Goal: Task Accomplishment & Management: Manage account settings

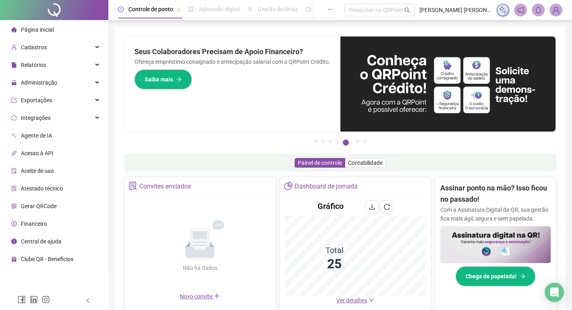
click at [361, 299] on span "Ver detalhes" at bounding box center [351, 300] width 31 height 6
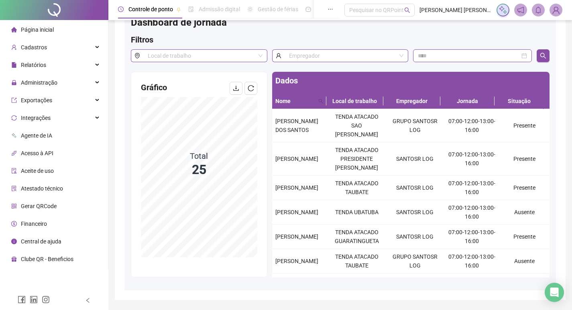
scroll to position [40, 0]
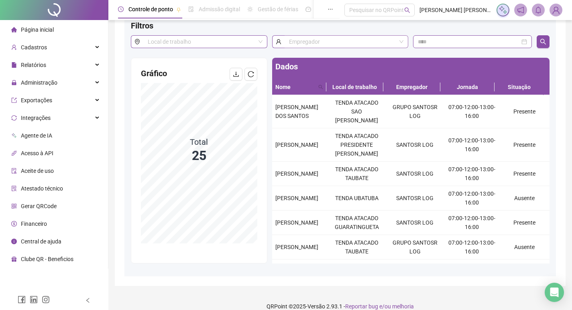
click at [357, 39] on input "search" at bounding box center [343, 42] width 108 height 12
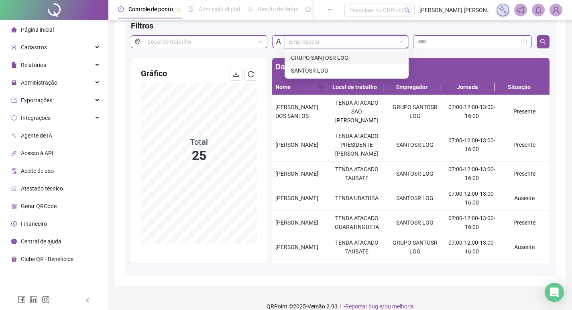
click at [337, 58] on div "GRUPO SANTOSR LOG" at bounding box center [346, 57] width 111 height 9
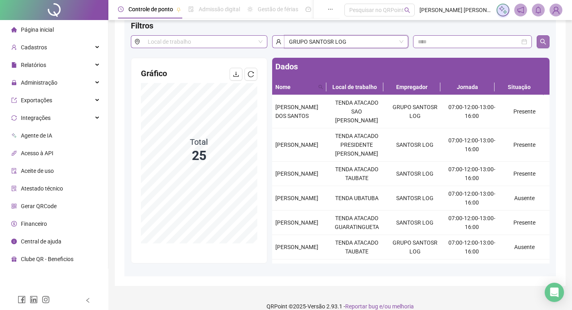
click at [544, 43] on icon "search" at bounding box center [543, 42] width 6 height 6
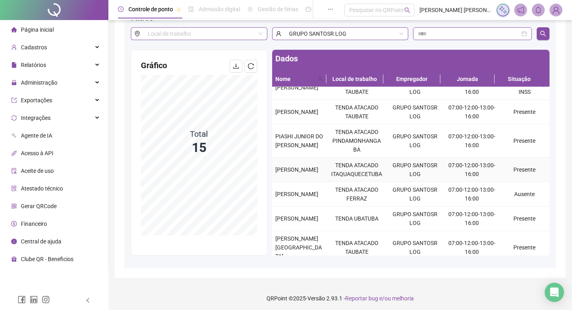
scroll to position [51, 0]
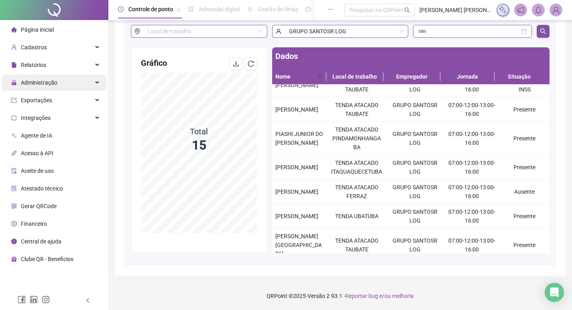
click at [65, 87] on div "Administração" at bounding box center [54, 83] width 105 height 16
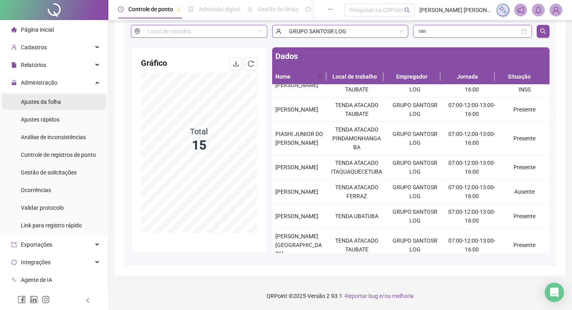
click at [59, 108] on div "Ajustes da folha" at bounding box center [41, 102] width 40 height 16
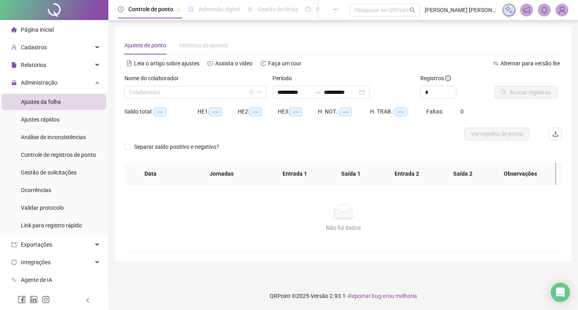
type input "**********"
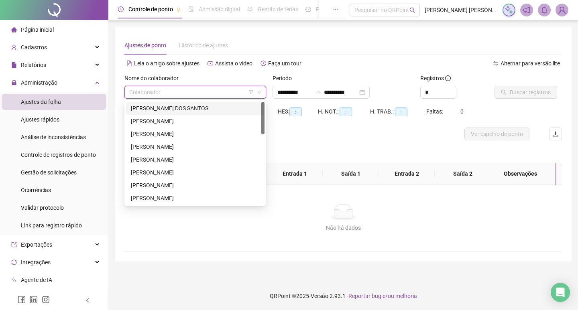
click at [186, 94] on input "search" at bounding box center [191, 92] width 125 height 12
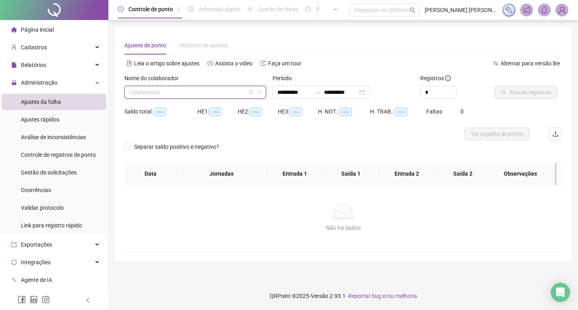
click at [198, 91] on input "search" at bounding box center [191, 92] width 125 height 12
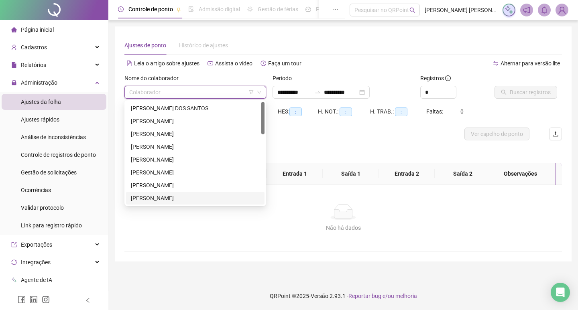
click at [199, 199] on div "[PERSON_NAME]" at bounding box center [195, 198] width 129 height 9
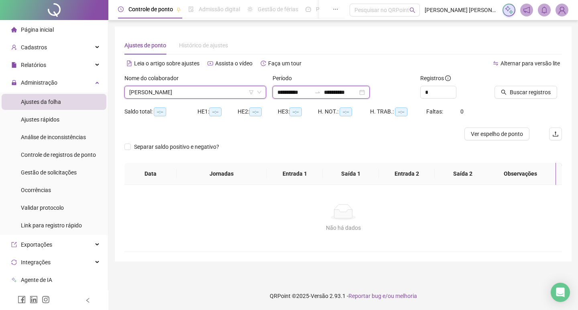
click at [292, 92] on input "**********" at bounding box center [294, 92] width 34 height 9
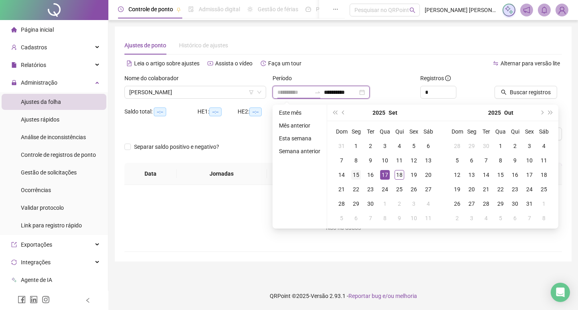
type input "**********"
click at [356, 173] on div "15" at bounding box center [356, 175] width 10 height 10
type input "**********"
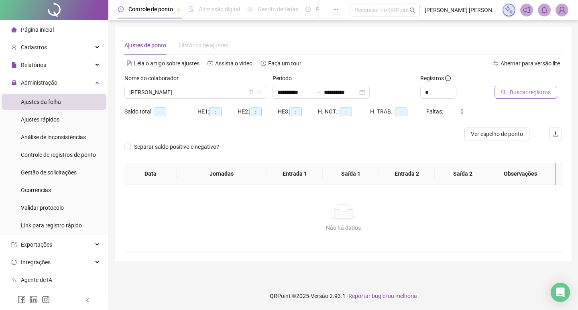
click at [524, 92] on span "Buscar registros" at bounding box center [530, 92] width 41 height 9
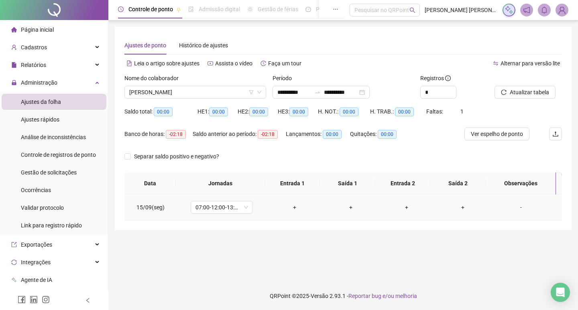
click at [293, 208] on div "+" at bounding box center [294, 207] width 43 height 9
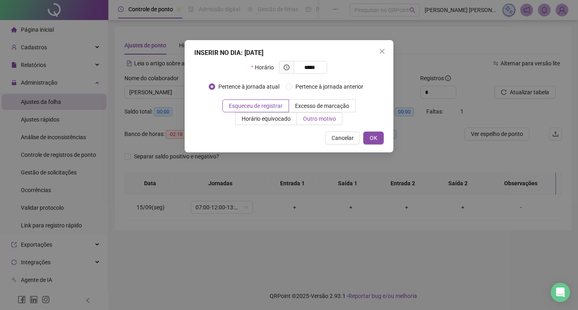
type input "*****"
click at [300, 119] on label "Outro motivo" at bounding box center [319, 118] width 45 height 13
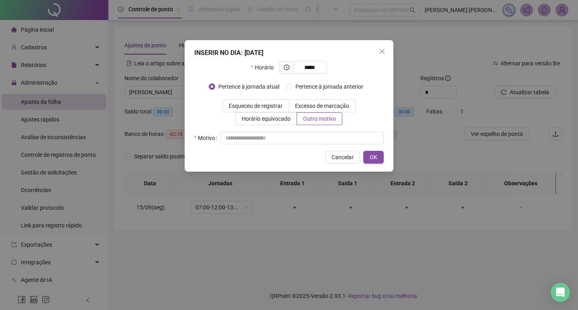
click at [299, 145] on div "INSERIR NO DIA : [DATE] Horário ***** Pertence à jornada atual Pertence à jorna…" at bounding box center [289, 106] width 209 height 132
click at [298, 140] on input "text" at bounding box center [301, 138] width 163 height 13
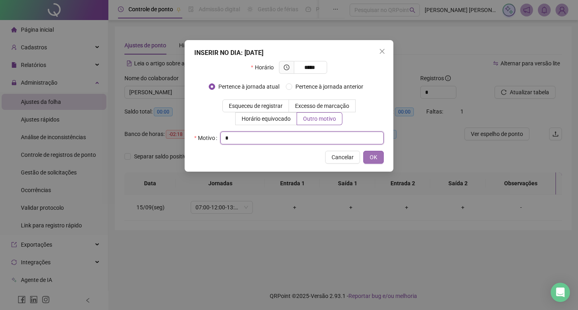
type input "*"
click at [372, 157] on span "OK" at bounding box center [374, 157] width 8 height 9
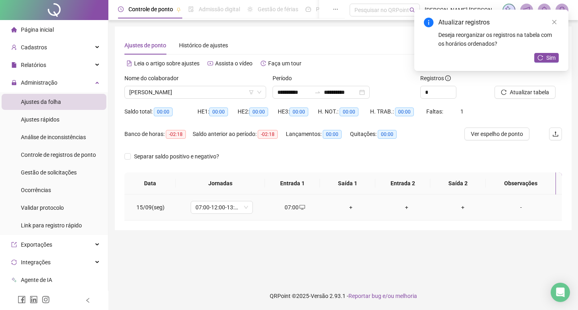
click at [342, 208] on div "+" at bounding box center [350, 207] width 43 height 9
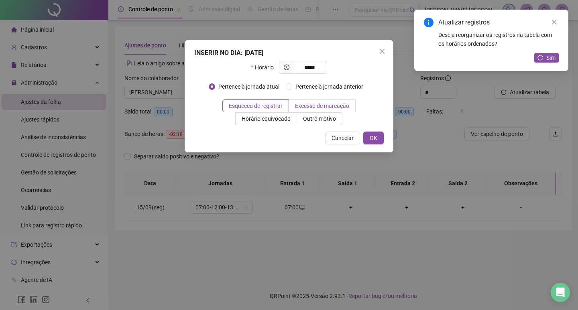
type input "*****"
click at [325, 108] on span "Excesso de marcação" at bounding box center [322, 106] width 54 height 6
click at [322, 122] on label "Outro motivo" at bounding box center [319, 118] width 45 height 13
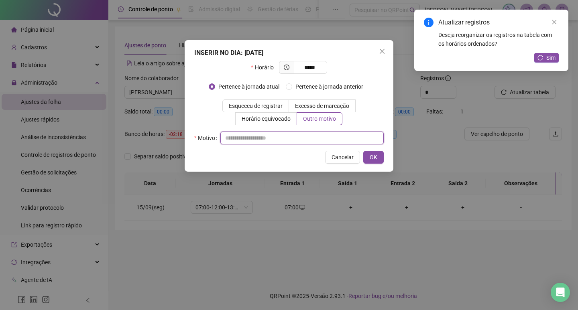
click at [321, 136] on input "text" at bounding box center [301, 138] width 163 height 13
type input "*"
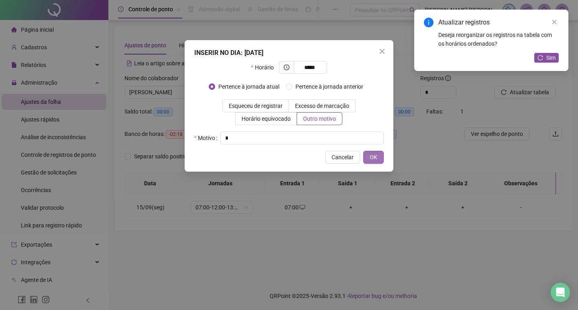
click at [372, 155] on span "OK" at bounding box center [374, 157] width 8 height 9
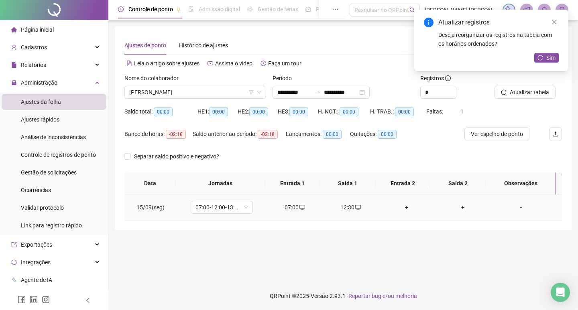
click at [401, 207] on div "+" at bounding box center [406, 207] width 43 height 9
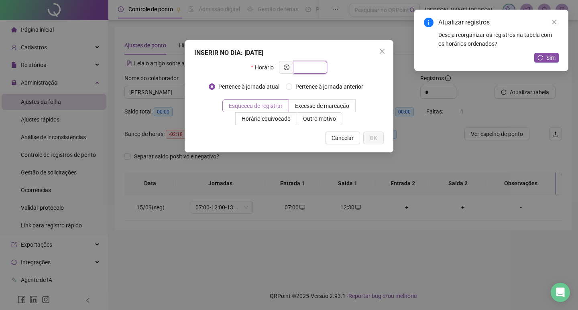
paste input "*****"
type input "*****"
click at [309, 118] on span "Outro motivo" at bounding box center [319, 119] width 33 height 6
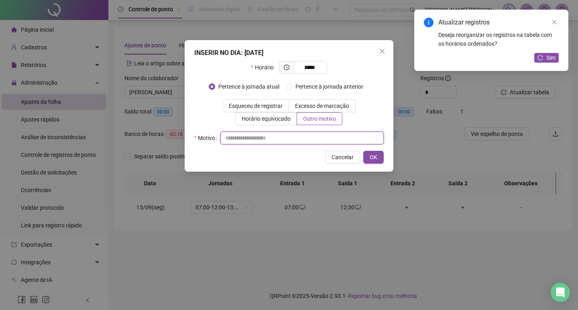
click at [309, 139] on input "text" at bounding box center [301, 138] width 163 height 13
type input "*"
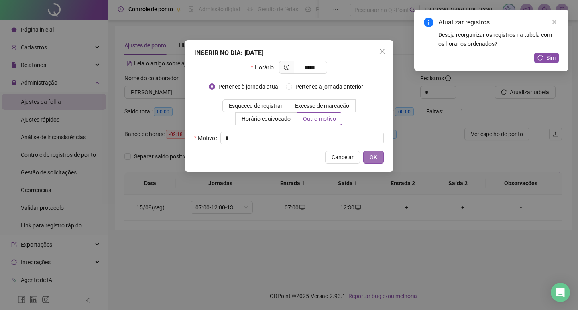
click at [367, 157] on button "OK" at bounding box center [373, 157] width 20 height 13
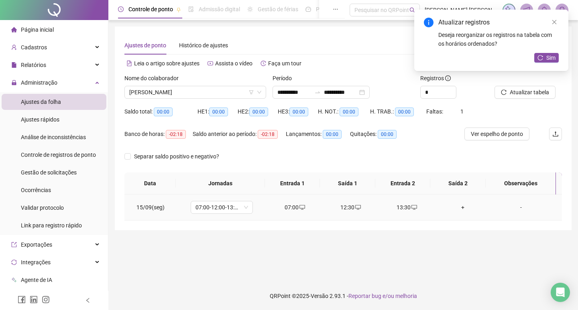
click at [455, 206] on div "+" at bounding box center [462, 207] width 43 height 9
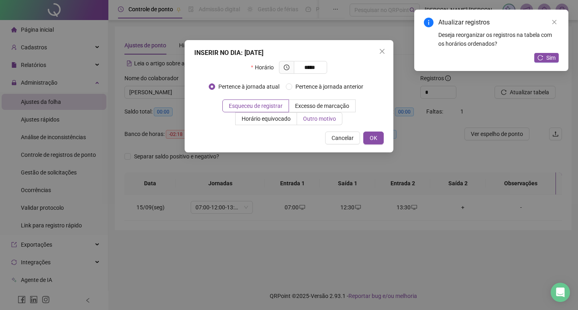
type input "*****"
click at [326, 123] on label "Outro motivo" at bounding box center [319, 118] width 45 height 13
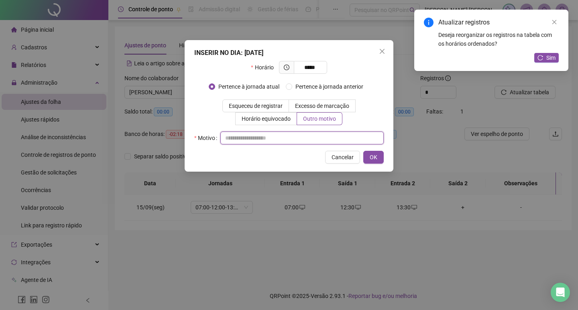
click at [325, 140] on input "text" at bounding box center [301, 138] width 163 height 13
type input "*"
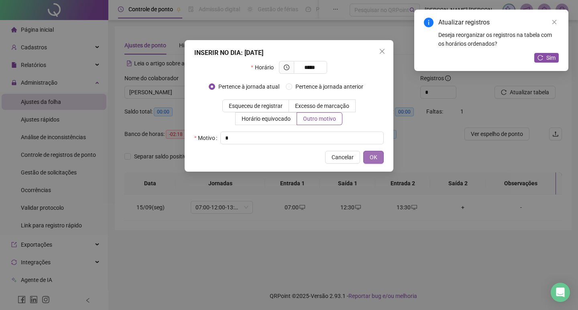
click at [374, 159] on span "OK" at bounding box center [374, 157] width 8 height 9
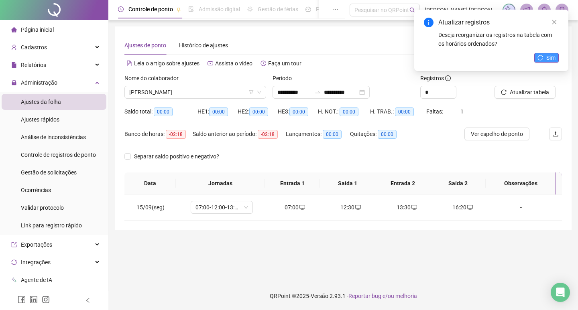
drag, startPoint x: 548, startPoint y: 54, endPoint x: 537, endPoint y: 57, distance: 12.2
click at [548, 54] on span "Sim" at bounding box center [550, 57] width 9 height 9
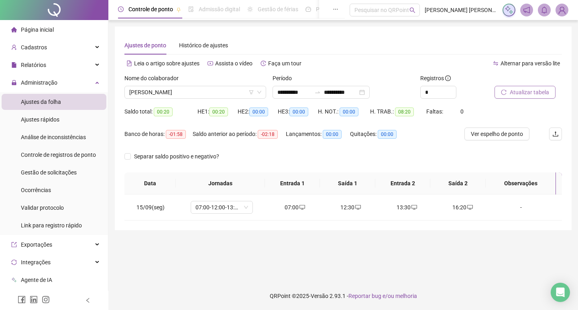
click at [526, 93] on span "Atualizar tabela" at bounding box center [529, 92] width 39 height 9
click at [195, 96] on span "[PERSON_NAME]" at bounding box center [195, 92] width 132 height 12
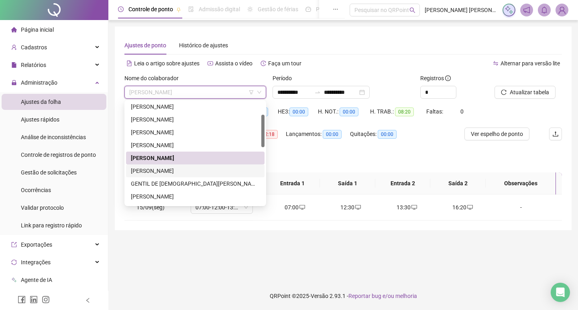
scroll to position [80, 0]
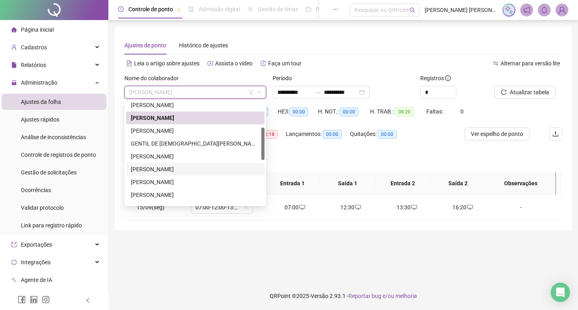
click at [163, 168] on div "[PERSON_NAME]" at bounding box center [195, 169] width 129 height 9
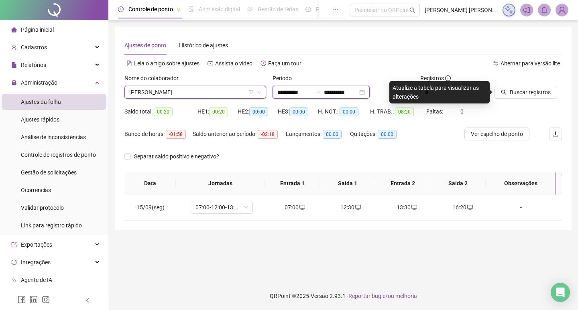
click at [283, 94] on input "**********" at bounding box center [294, 92] width 34 height 9
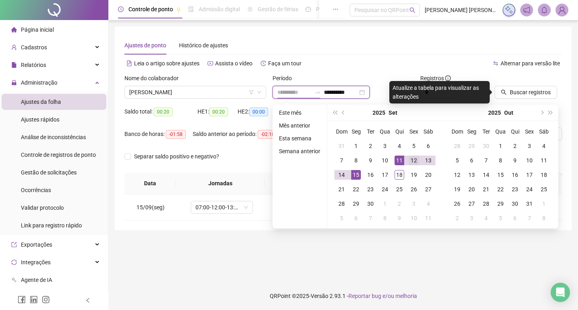
type input "**********"
click at [414, 163] on div "12" at bounding box center [414, 161] width 10 height 10
type input "**********"
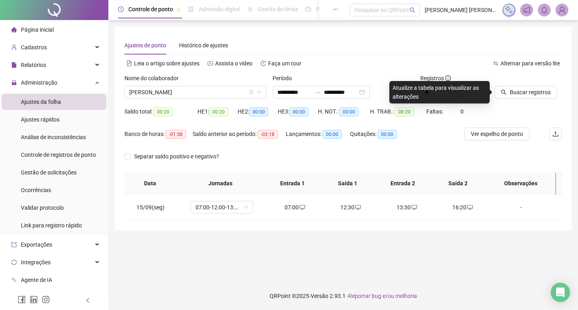
click at [506, 99] on div "Buscar registros" at bounding box center [528, 89] width 74 height 31
click at [507, 96] on button "Buscar registros" at bounding box center [525, 92] width 63 height 13
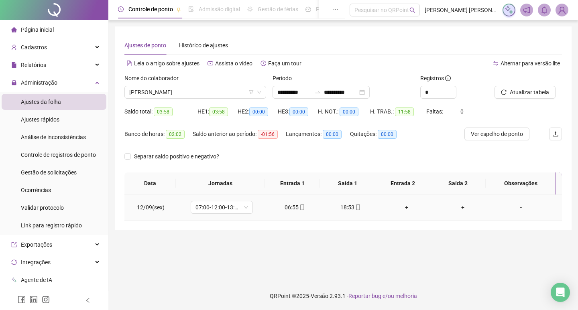
click at [402, 208] on div "+" at bounding box center [406, 207] width 43 height 9
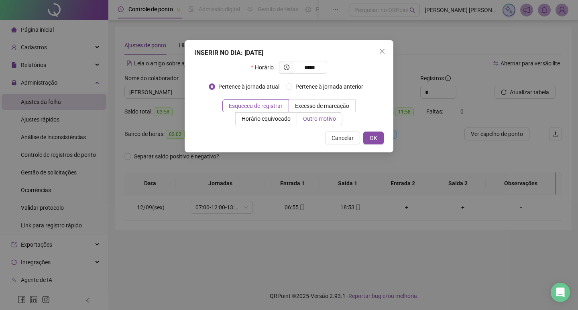
type input "*****"
click at [311, 119] on span "Outro motivo" at bounding box center [319, 119] width 33 height 6
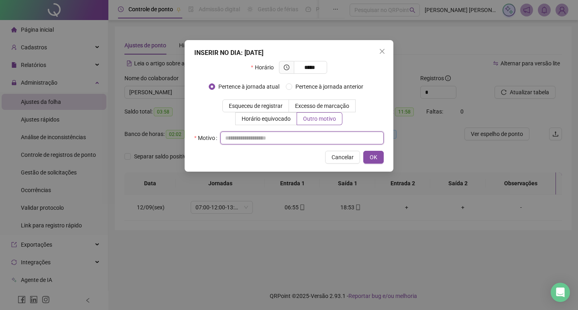
click at [301, 137] on input "text" at bounding box center [301, 138] width 163 height 13
type input "*"
drag, startPoint x: 368, startPoint y: 157, endPoint x: 329, endPoint y: 126, distance: 49.4
click at [368, 157] on button "OK" at bounding box center [373, 157] width 20 height 13
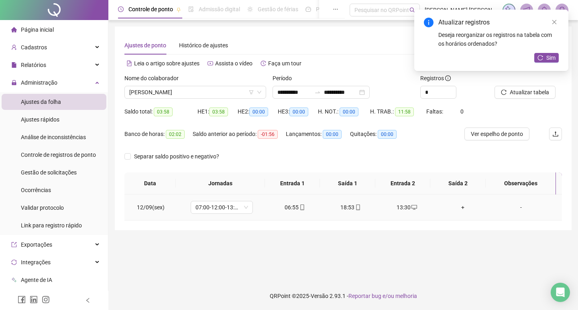
click at [458, 208] on div "+" at bounding box center [462, 207] width 43 height 9
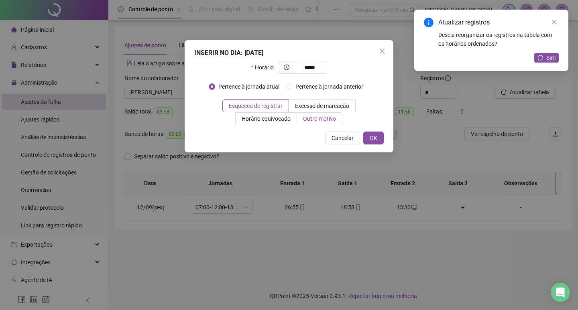
type input "*****"
click at [333, 118] on span "Outro motivo" at bounding box center [319, 119] width 33 height 6
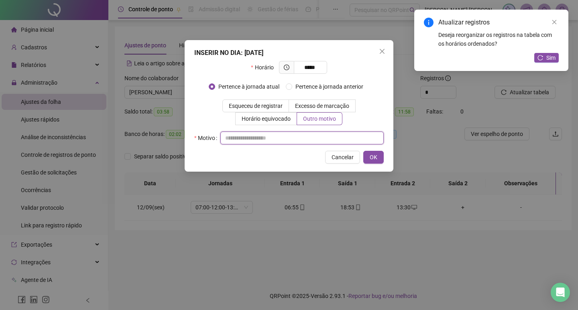
click at [322, 137] on input "text" at bounding box center [301, 138] width 163 height 13
type input "*"
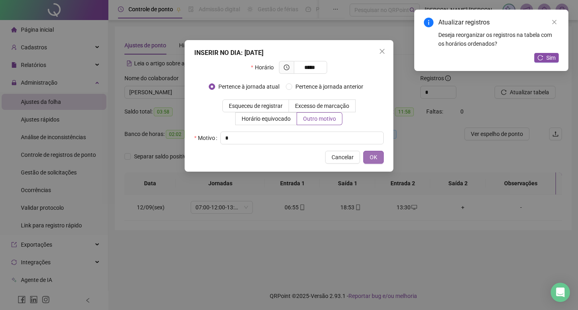
click at [376, 155] on span "OK" at bounding box center [374, 157] width 8 height 9
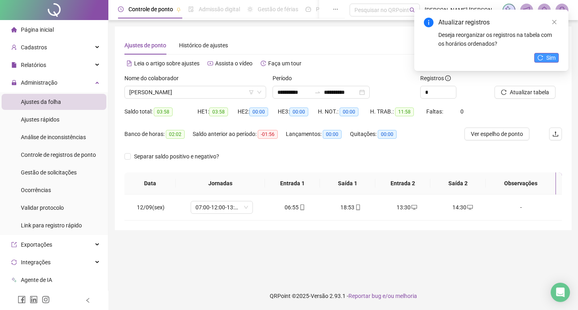
click at [552, 57] on span "Sim" at bounding box center [550, 57] width 9 height 9
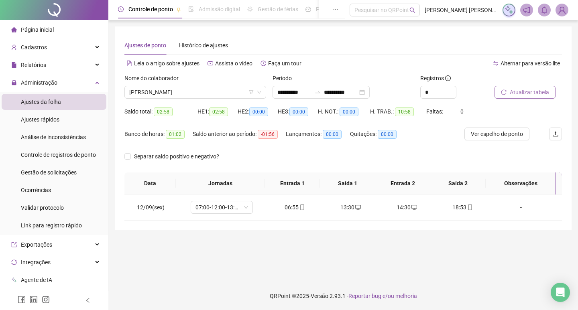
click at [524, 93] on span "Atualizar tabela" at bounding box center [529, 92] width 39 height 9
click at [208, 91] on span "[PERSON_NAME]" at bounding box center [195, 92] width 132 height 12
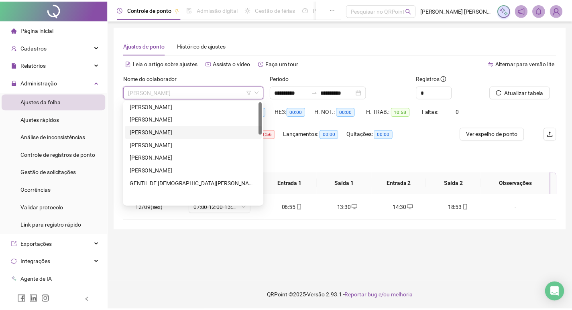
scroll to position [0, 0]
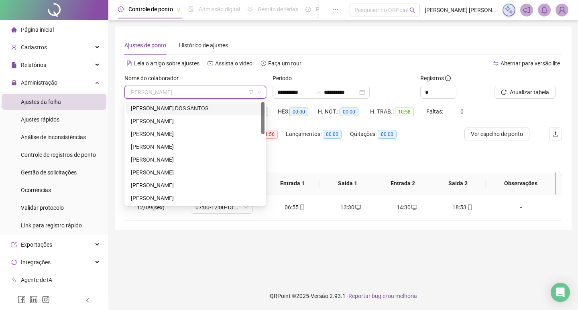
click at [201, 107] on div "[PERSON_NAME] DOS SANTOS" at bounding box center [195, 108] width 129 height 9
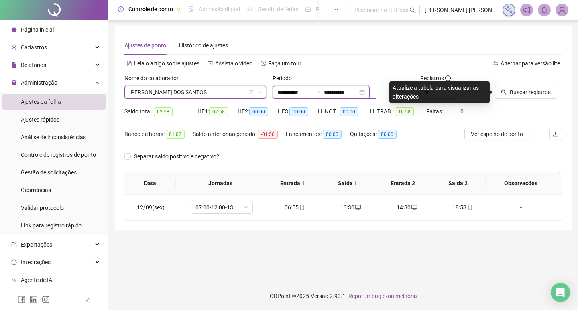
click at [300, 93] on input "**********" at bounding box center [294, 92] width 34 height 9
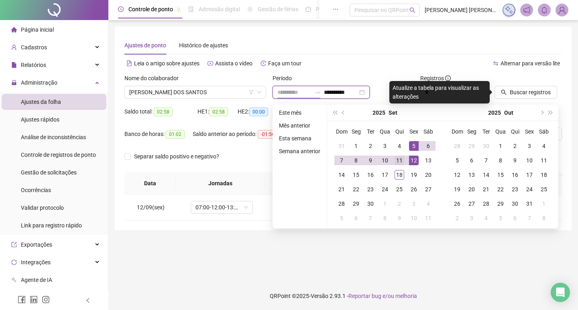
type input "**********"
click at [401, 159] on div "11" at bounding box center [400, 161] width 10 height 10
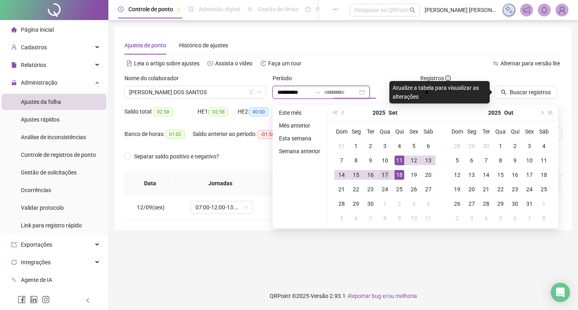
type input "**********"
click at [388, 174] on div "17" at bounding box center [385, 175] width 10 height 10
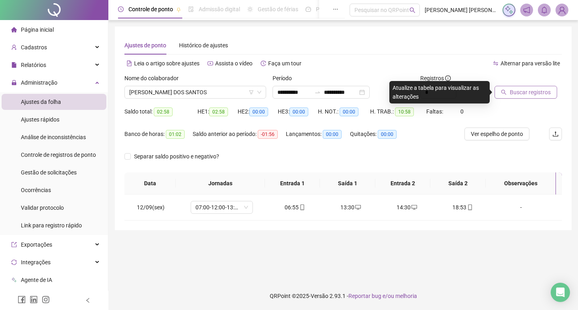
click at [509, 90] on button "Buscar registros" at bounding box center [525, 92] width 63 height 13
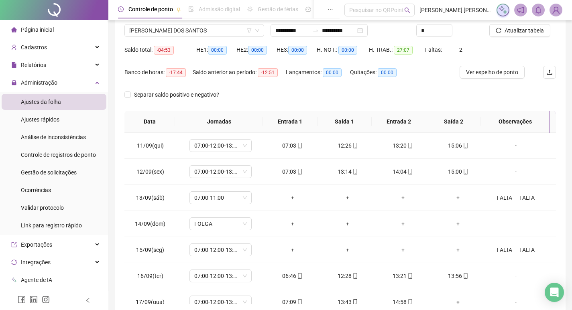
scroll to position [63, 0]
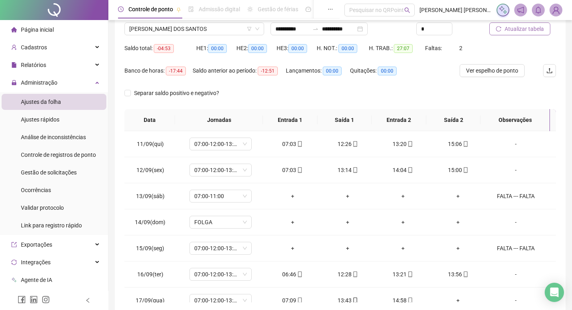
click at [525, 31] on span "Atualizar tabela" at bounding box center [523, 28] width 39 height 9
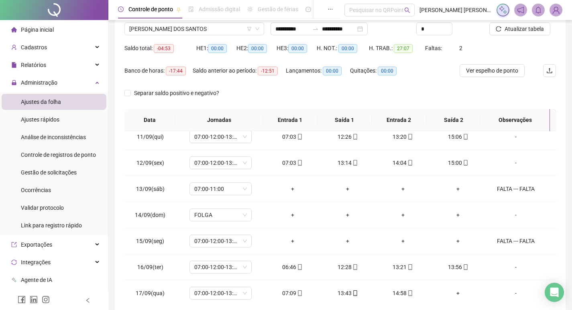
scroll to position [6, 0]
click at [195, 28] on span "[PERSON_NAME] DOS SANTOS" at bounding box center [194, 29] width 130 height 12
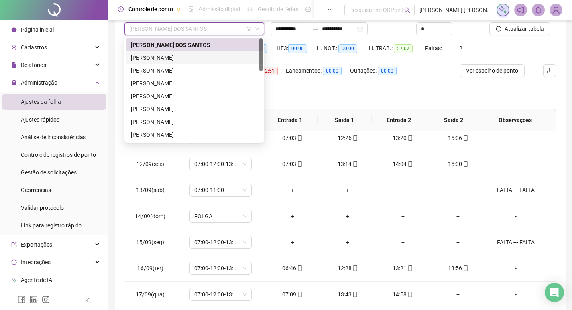
click at [217, 56] on div "[PERSON_NAME]" at bounding box center [194, 57] width 127 height 9
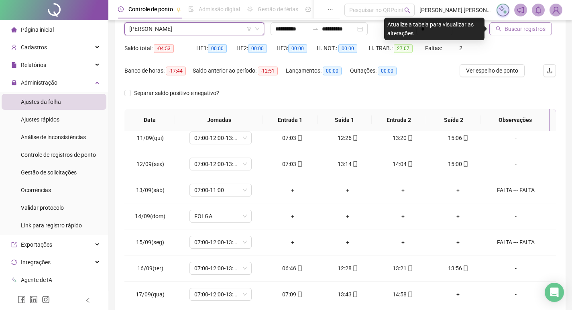
click at [535, 25] on span "Buscar registros" at bounding box center [524, 28] width 41 height 9
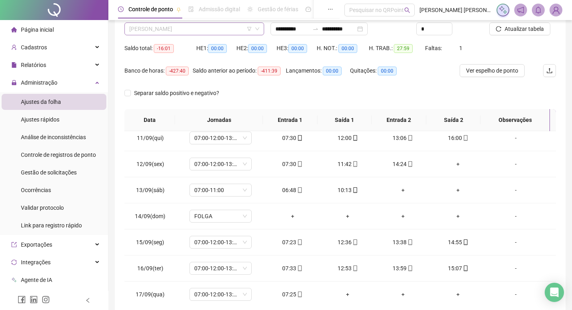
click at [222, 26] on span "[PERSON_NAME]" at bounding box center [194, 29] width 130 height 12
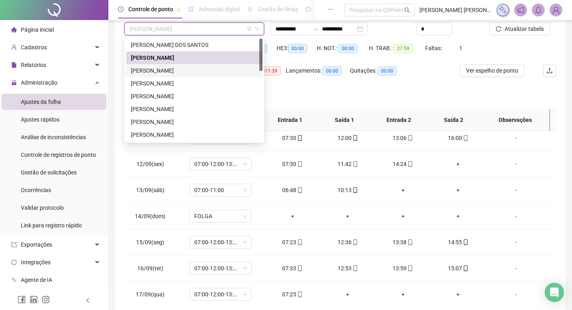
click at [215, 71] on div "[PERSON_NAME]" at bounding box center [194, 70] width 127 height 9
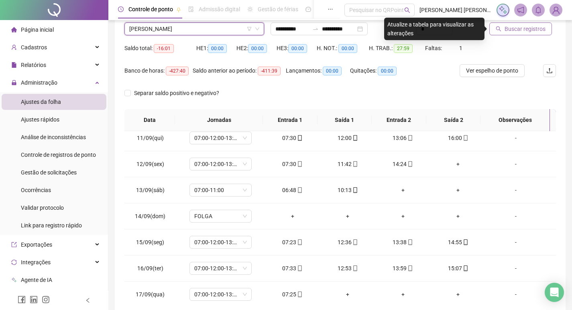
click at [532, 27] on span "Buscar registros" at bounding box center [524, 28] width 41 height 9
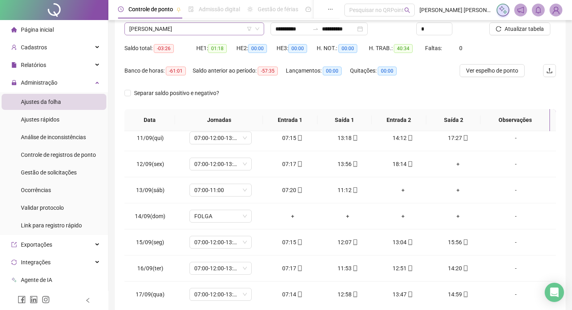
click at [206, 29] on span "[PERSON_NAME]" at bounding box center [194, 29] width 130 height 12
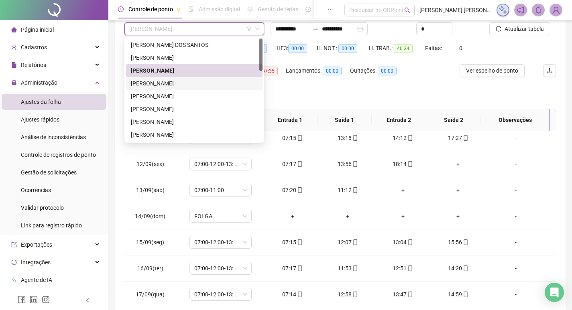
click at [210, 82] on div "[PERSON_NAME]" at bounding box center [194, 83] width 127 height 9
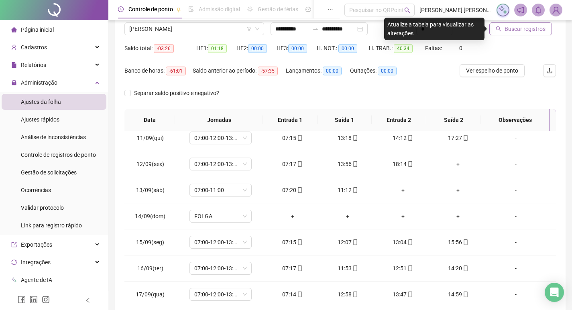
click at [510, 29] on span "Buscar registros" at bounding box center [524, 28] width 41 height 9
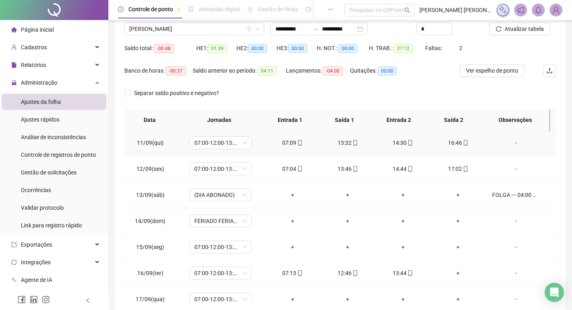
scroll to position [0, 0]
click at [513, 248] on div "-" at bounding box center [515, 248] width 47 height 9
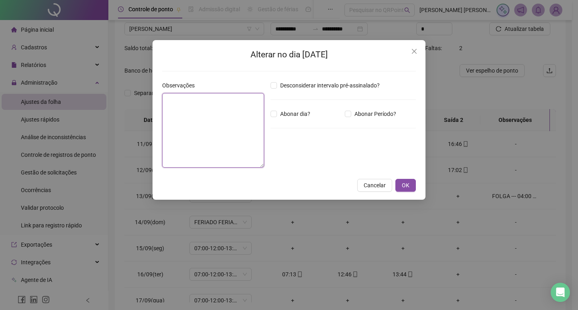
click at [243, 143] on textarea at bounding box center [213, 130] width 102 height 75
type textarea "**********"
click at [290, 115] on span "Abonar dia?" at bounding box center [295, 114] width 37 height 9
drag, startPoint x: 242, startPoint y: 101, endPoint x: 162, endPoint y: 105, distance: 80.4
click at [162, 105] on textarea "**********" at bounding box center [213, 130] width 102 height 75
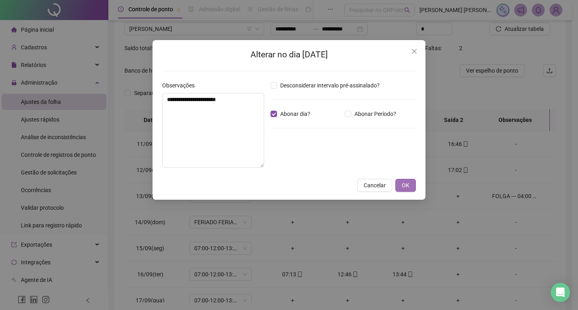
click at [402, 185] on span "OK" at bounding box center [406, 185] width 8 height 9
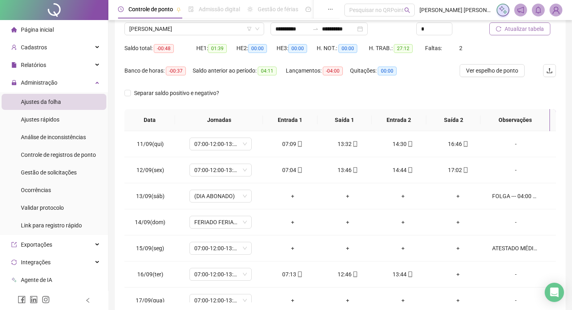
click at [515, 30] on span "Atualizar tabela" at bounding box center [523, 28] width 39 height 9
click at [515, 29] on span "Atualizar tabela" at bounding box center [523, 28] width 39 height 9
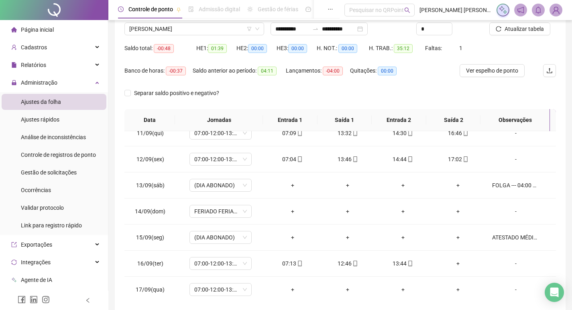
scroll to position [11, 0]
click at [215, 26] on span "[PERSON_NAME]" at bounding box center [194, 29] width 130 height 12
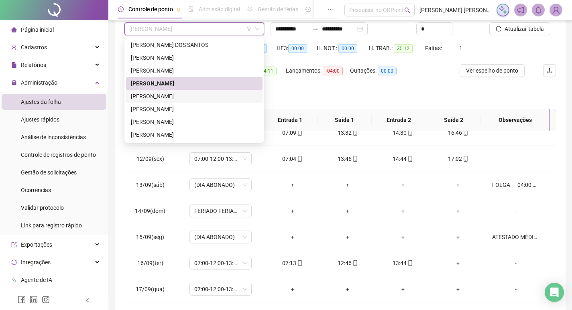
click at [237, 96] on div "[PERSON_NAME]" at bounding box center [194, 96] width 127 height 9
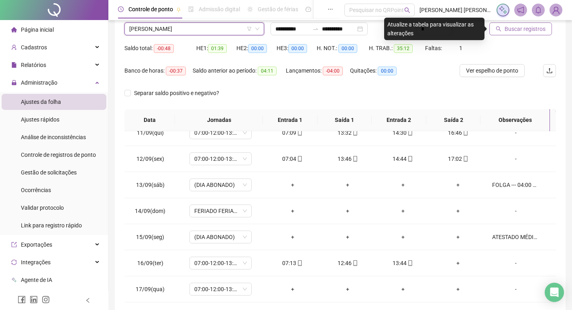
click at [508, 28] on span "Buscar registros" at bounding box center [524, 28] width 41 height 9
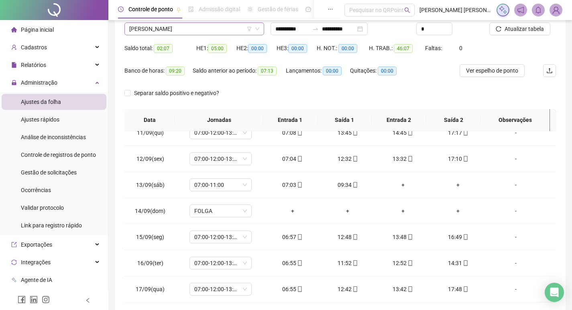
click at [213, 29] on span "[PERSON_NAME]" at bounding box center [194, 29] width 130 height 12
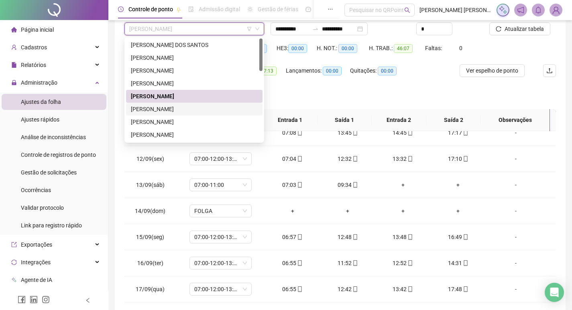
click at [217, 108] on div "[PERSON_NAME]" at bounding box center [194, 109] width 127 height 9
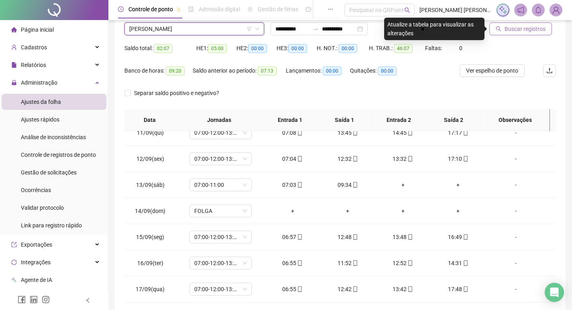
click at [517, 26] on span "Buscar registros" at bounding box center [524, 28] width 41 height 9
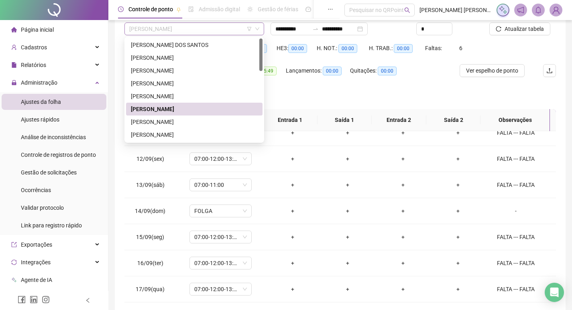
click at [221, 31] on span "[PERSON_NAME]" at bounding box center [194, 29] width 130 height 12
click at [221, 119] on div "[PERSON_NAME]" at bounding box center [194, 122] width 127 height 9
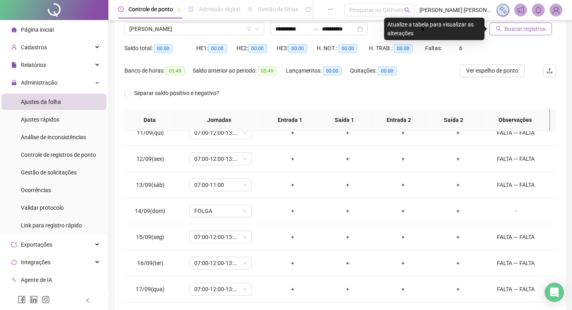
click at [544, 31] on button "Buscar registros" at bounding box center [520, 28] width 63 height 13
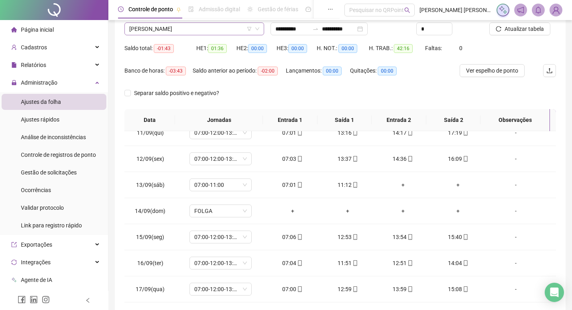
click at [188, 27] on span "[PERSON_NAME]" at bounding box center [194, 29] width 130 height 12
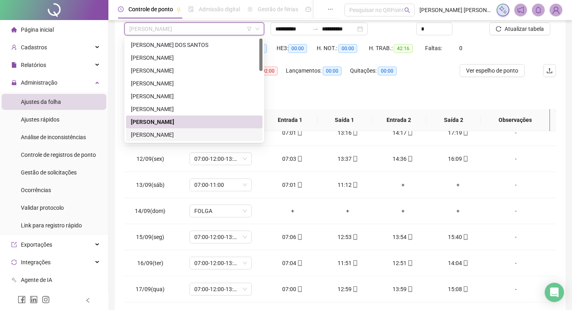
click at [228, 133] on div "[PERSON_NAME]" at bounding box center [194, 134] width 127 height 9
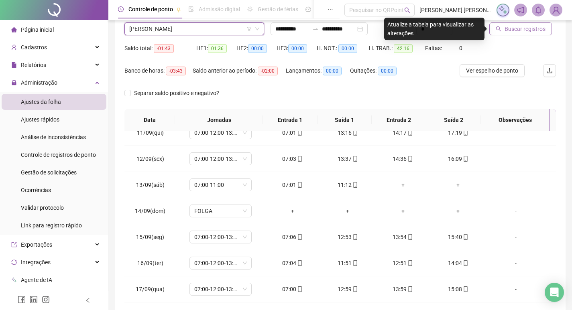
click at [496, 31] on icon "search" at bounding box center [499, 29] width 6 height 6
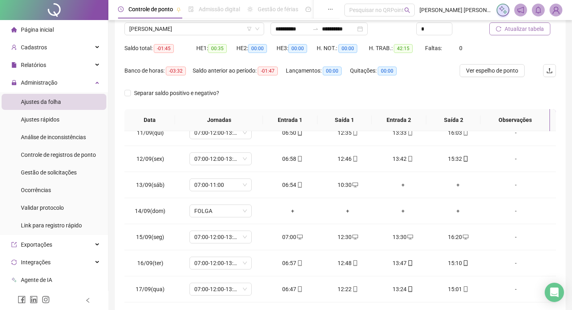
click at [511, 29] on span "Atualizar tabela" at bounding box center [523, 28] width 39 height 9
click at [240, 29] on span "[PERSON_NAME]" at bounding box center [194, 29] width 130 height 12
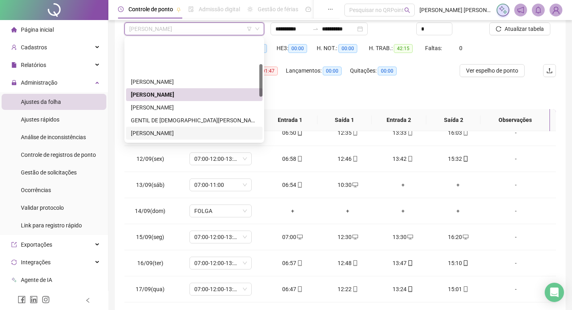
scroll to position [80, 0]
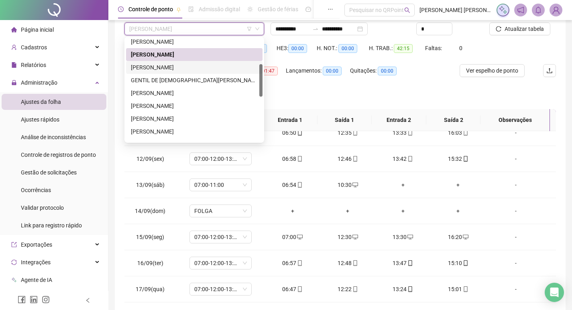
click at [198, 69] on div "[PERSON_NAME]" at bounding box center [194, 67] width 127 height 9
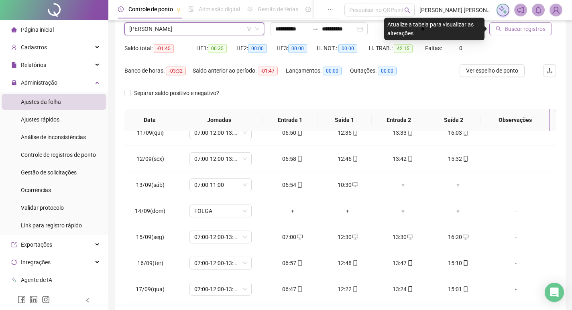
click at [507, 34] on button "Buscar registros" at bounding box center [520, 28] width 63 height 13
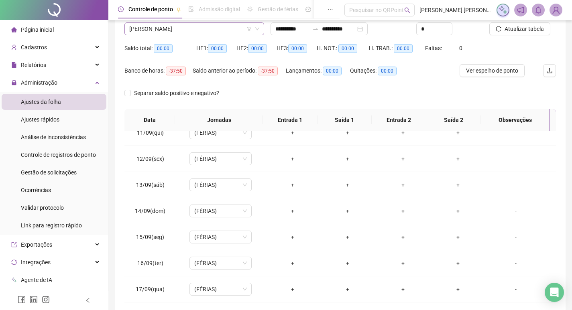
click at [189, 28] on span "[PERSON_NAME]" at bounding box center [194, 29] width 130 height 12
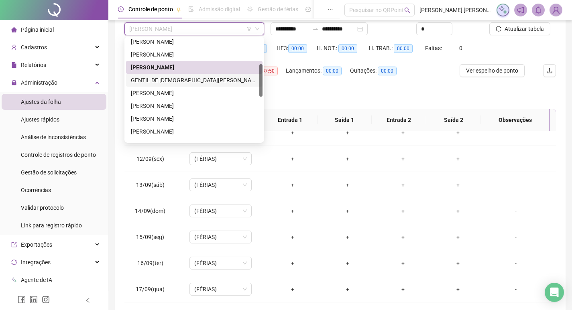
click at [209, 83] on div "GENTIL DE [DEMOGRAPHIC_DATA][PERSON_NAME]" at bounding box center [194, 80] width 127 height 9
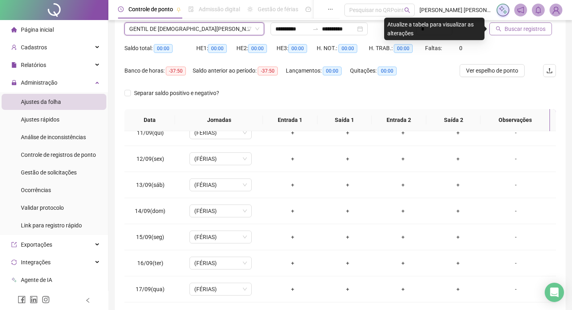
click at [517, 33] on button "Buscar registros" at bounding box center [520, 28] width 63 height 13
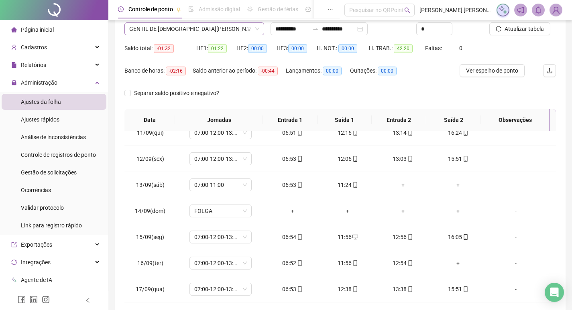
click at [245, 24] on span "GENTIL DE [DEMOGRAPHIC_DATA][PERSON_NAME]" at bounding box center [194, 29] width 130 height 12
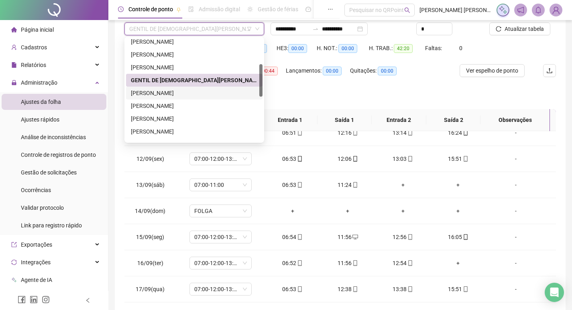
click at [191, 93] on div "[PERSON_NAME]" at bounding box center [194, 93] width 127 height 9
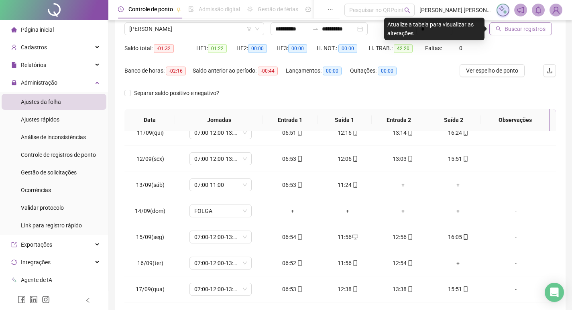
click at [509, 33] on button "Buscar registros" at bounding box center [520, 28] width 63 height 13
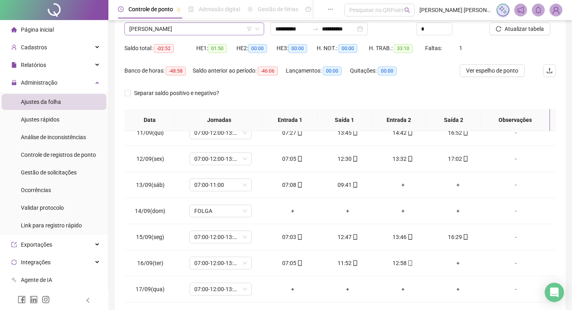
click at [236, 24] on span "[PERSON_NAME]" at bounding box center [194, 29] width 130 height 12
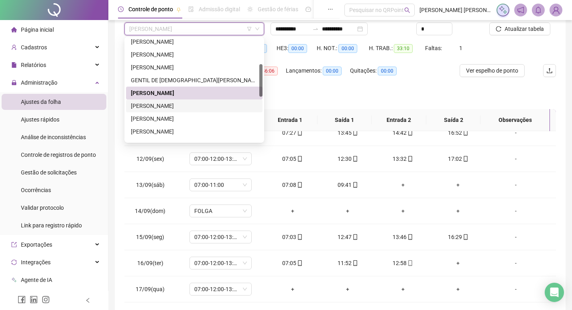
click at [218, 104] on div "[PERSON_NAME]" at bounding box center [194, 106] width 127 height 9
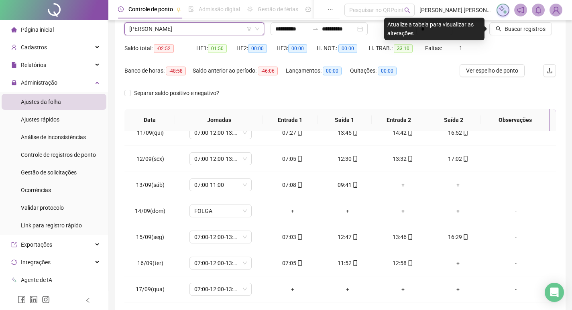
click at [533, 29] on span "Buscar registros" at bounding box center [524, 28] width 41 height 9
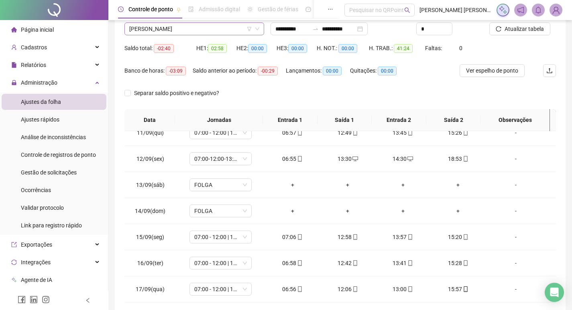
click at [220, 34] on span "[PERSON_NAME]" at bounding box center [194, 29] width 130 height 12
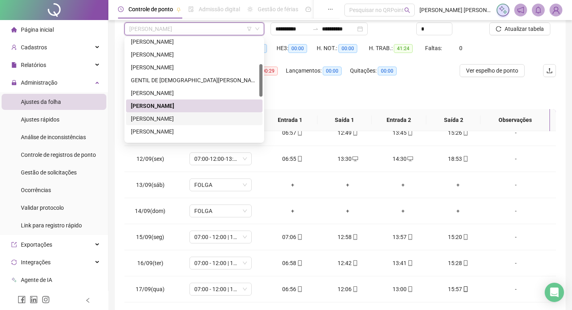
drag, startPoint x: 211, startPoint y: 117, endPoint x: 213, endPoint y: 110, distance: 7.1
click at [210, 116] on div "[PERSON_NAME]" at bounding box center [194, 118] width 127 height 9
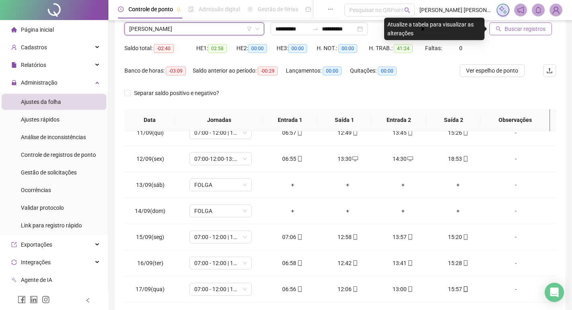
click at [498, 33] on button "Buscar registros" at bounding box center [520, 28] width 63 height 13
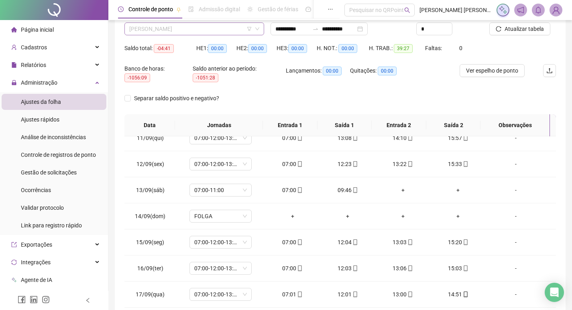
click at [185, 31] on span "[PERSON_NAME]" at bounding box center [194, 29] width 130 height 12
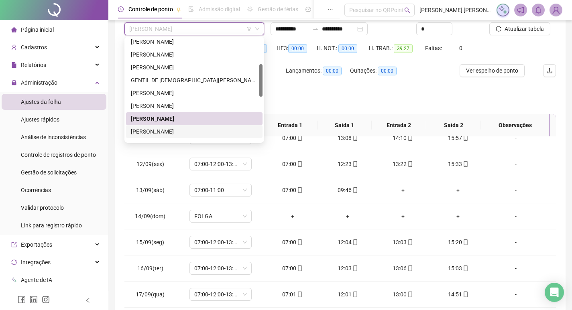
click at [225, 134] on div "[PERSON_NAME]" at bounding box center [194, 131] width 127 height 9
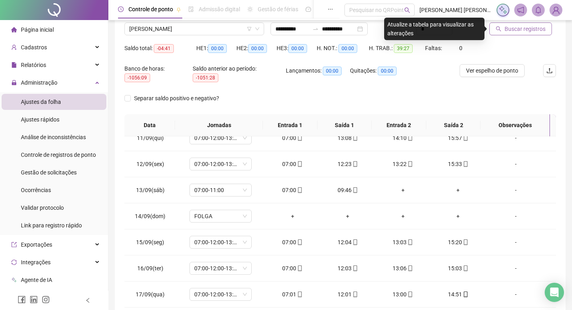
click at [505, 34] on button "Buscar registros" at bounding box center [520, 28] width 63 height 13
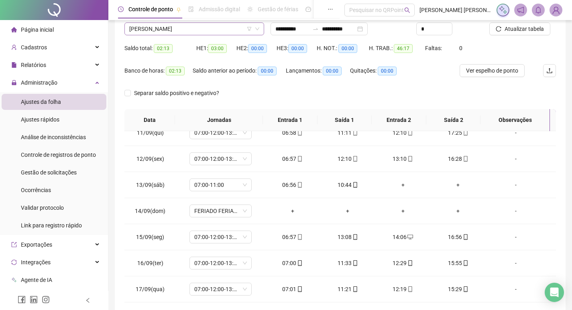
click at [191, 25] on span "[PERSON_NAME]" at bounding box center [194, 29] width 130 height 12
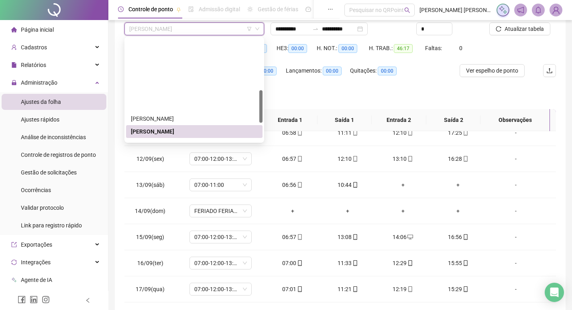
scroll to position [161, 0]
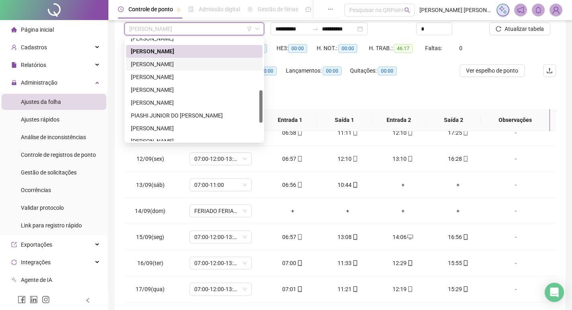
click at [202, 64] on div "[PERSON_NAME]" at bounding box center [194, 64] width 127 height 9
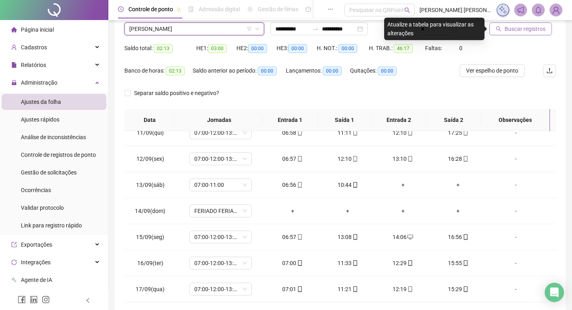
click at [503, 29] on button "Buscar registros" at bounding box center [520, 28] width 63 height 13
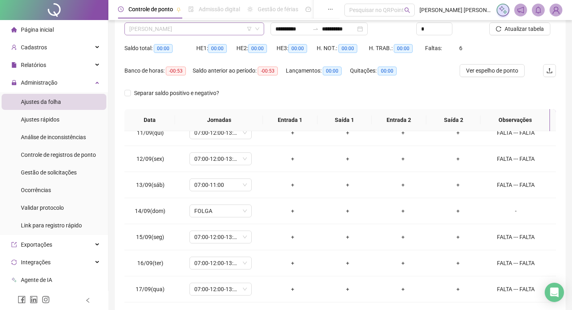
click at [197, 31] on span "[PERSON_NAME]" at bounding box center [194, 29] width 130 height 12
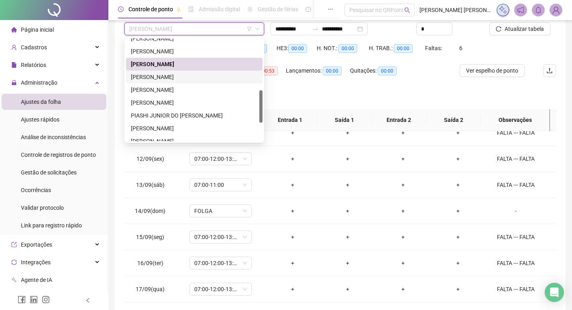
click at [199, 80] on div "[PERSON_NAME]" at bounding box center [194, 77] width 127 height 9
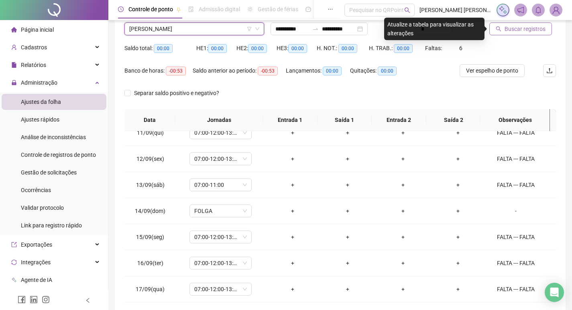
click at [504, 30] on span "Buscar registros" at bounding box center [524, 28] width 41 height 9
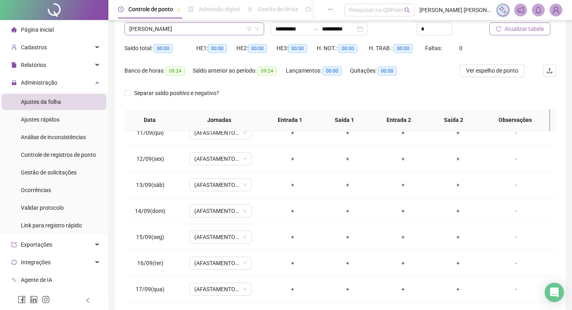
click at [218, 22] on div "[PERSON_NAME]" at bounding box center [194, 28] width 140 height 13
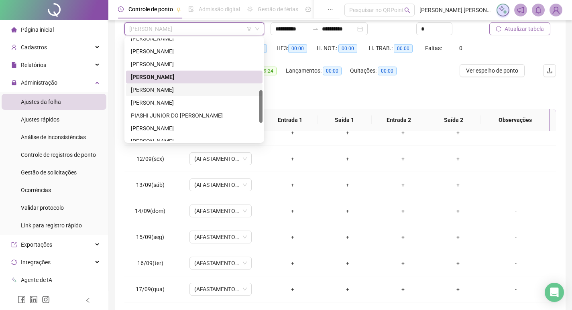
click at [213, 91] on div "[PERSON_NAME]" at bounding box center [194, 89] width 127 height 9
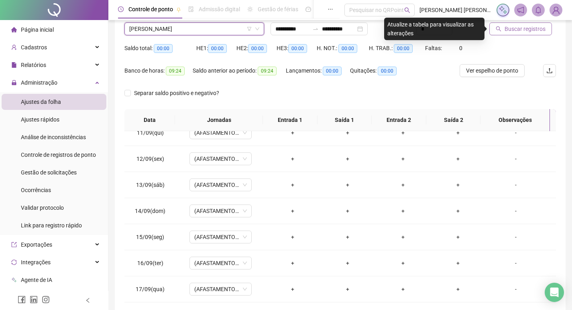
click at [527, 34] on button "Buscar registros" at bounding box center [520, 28] width 63 height 13
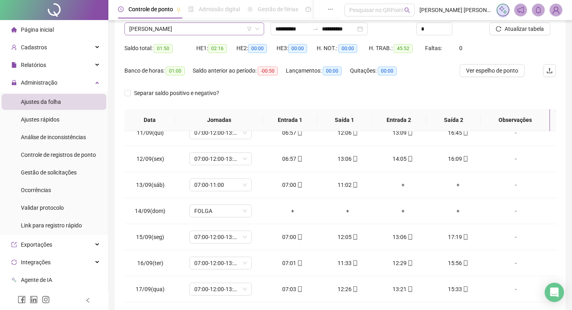
click at [208, 30] on span "[PERSON_NAME]" at bounding box center [194, 29] width 130 height 12
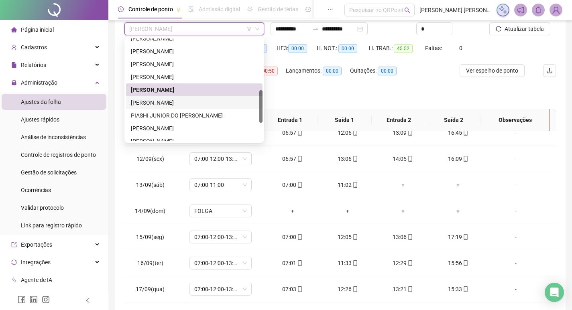
click at [217, 100] on div "[PERSON_NAME]" at bounding box center [194, 102] width 127 height 9
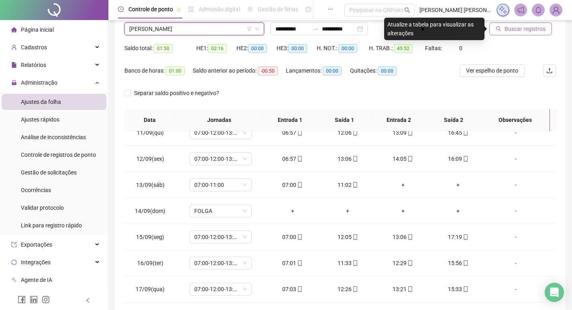
click at [529, 31] on span "Buscar registros" at bounding box center [524, 28] width 41 height 9
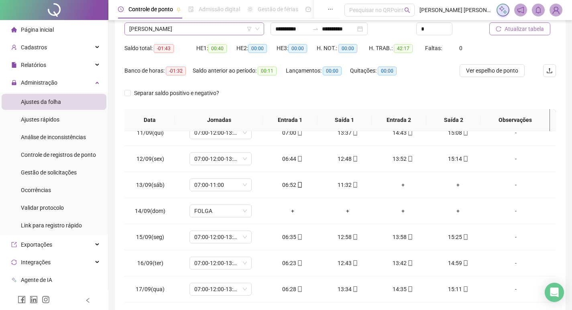
click at [153, 28] on span "[PERSON_NAME]" at bounding box center [194, 29] width 130 height 12
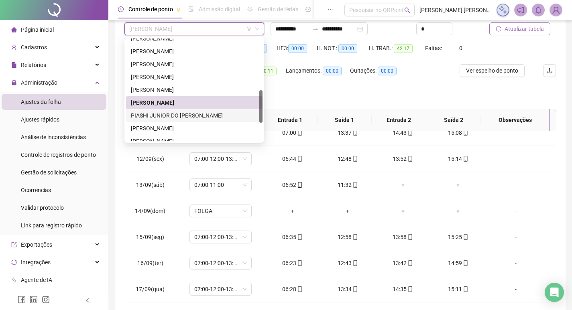
click at [213, 118] on div "PIASHI JUNIOR DO [PERSON_NAME]" at bounding box center [194, 115] width 127 height 9
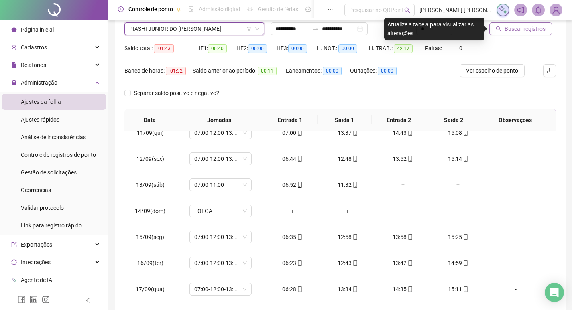
click at [536, 34] on button "Buscar registros" at bounding box center [520, 28] width 63 height 13
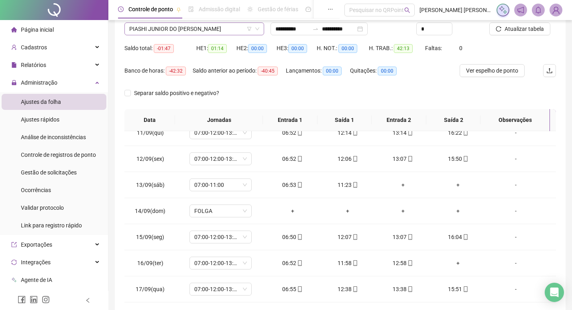
click at [238, 28] on span "PIASHI JUNIOR DO [PERSON_NAME]" at bounding box center [194, 29] width 130 height 12
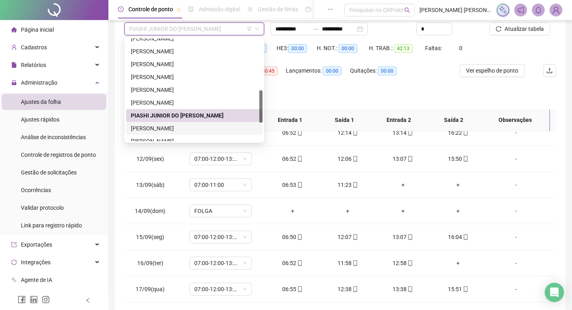
click at [225, 127] on div "[PERSON_NAME]" at bounding box center [194, 128] width 127 height 9
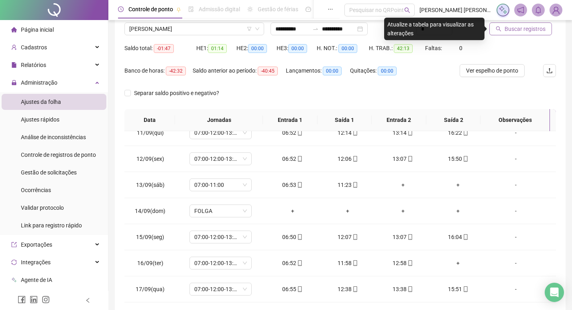
click at [515, 30] on span "Buscar registros" at bounding box center [524, 28] width 41 height 9
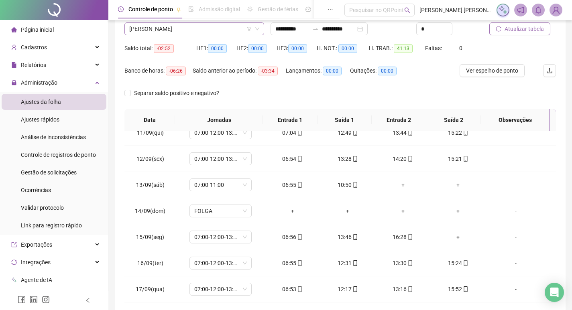
click at [180, 29] on span "[PERSON_NAME]" at bounding box center [194, 29] width 130 height 12
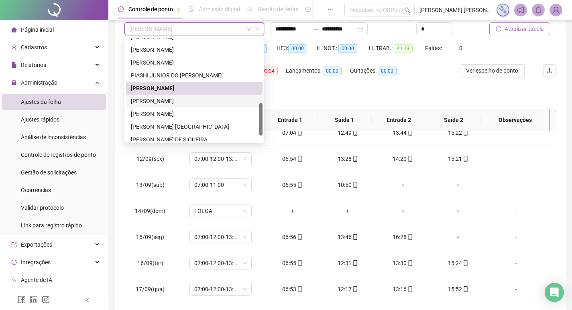
scroll to position [218, 0]
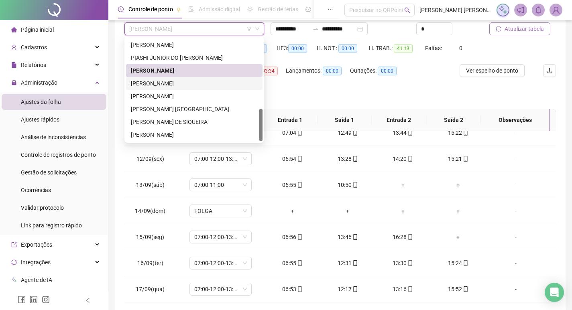
click at [208, 83] on div "[PERSON_NAME]" at bounding box center [194, 83] width 127 height 9
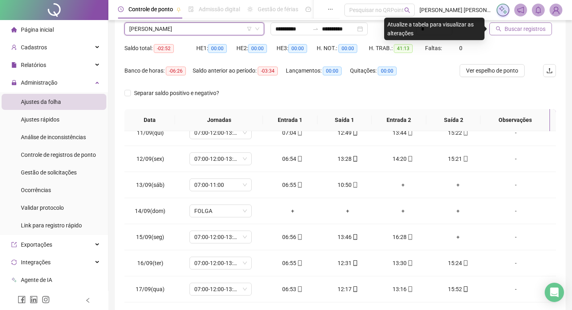
click at [517, 31] on span "Buscar registros" at bounding box center [524, 28] width 41 height 9
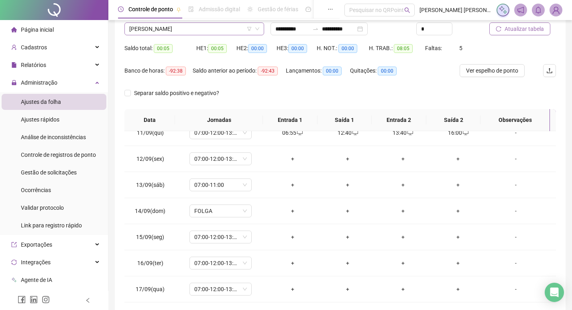
click at [204, 30] on span "[PERSON_NAME]" at bounding box center [194, 29] width 130 height 12
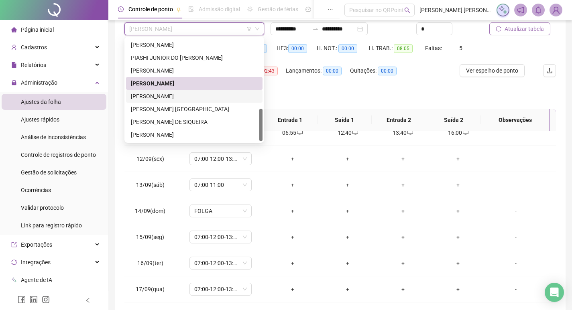
click at [204, 96] on div "[PERSON_NAME]" at bounding box center [194, 96] width 127 height 9
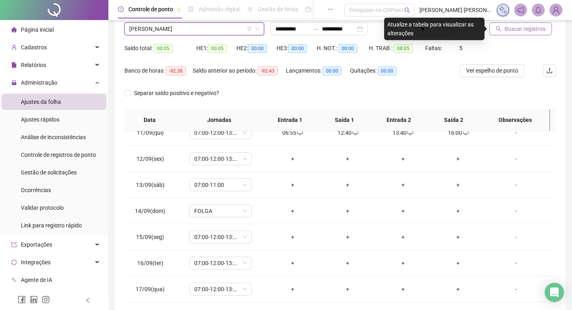
click at [517, 30] on span "Buscar registros" at bounding box center [524, 28] width 41 height 9
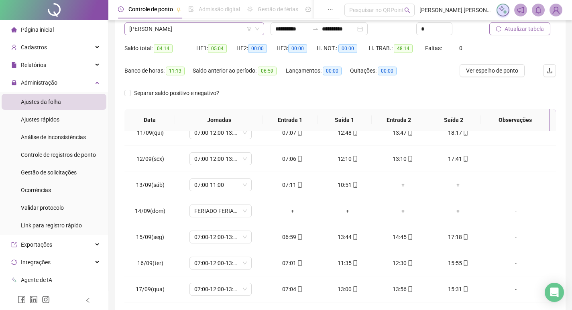
click at [195, 28] on span "[PERSON_NAME]" at bounding box center [194, 29] width 130 height 12
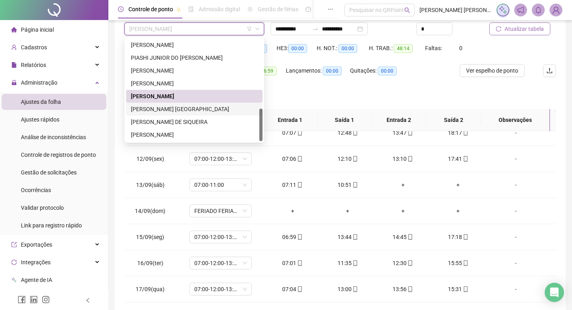
click at [197, 106] on div "[PERSON_NAME] [GEOGRAPHIC_DATA]" at bounding box center [194, 109] width 127 height 9
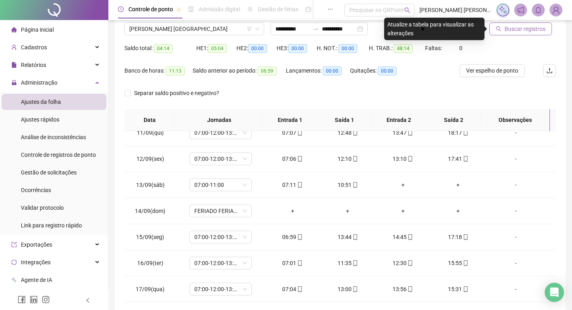
click at [528, 34] on button "Buscar registros" at bounding box center [520, 28] width 63 height 13
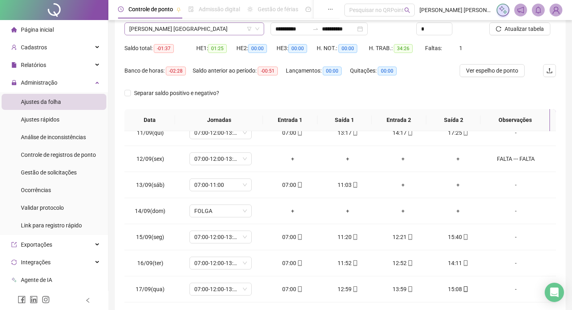
click at [194, 30] on span "[PERSON_NAME] [GEOGRAPHIC_DATA]" at bounding box center [194, 29] width 130 height 12
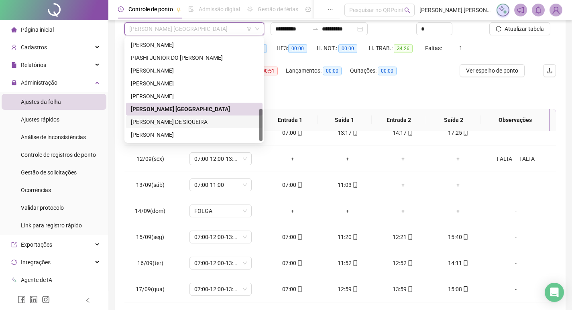
click at [195, 122] on div "[PERSON_NAME] DE SIQUEIRA" at bounding box center [194, 122] width 127 height 9
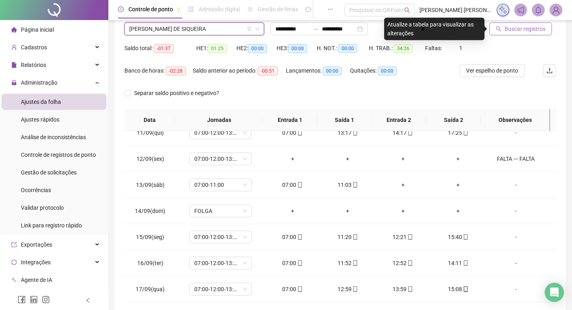
click at [527, 30] on span "Buscar registros" at bounding box center [524, 28] width 41 height 9
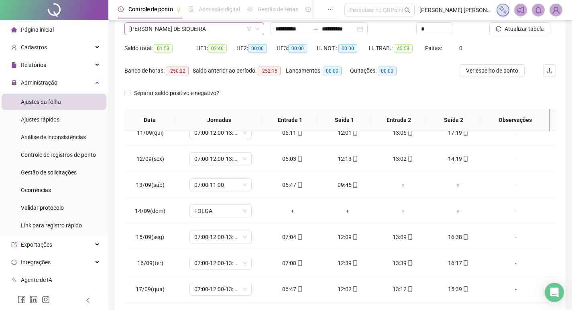
click at [220, 27] on span "[PERSON_NAME] DE SIQUEIRA" at bounding box center [194, 29] width 130 height 12
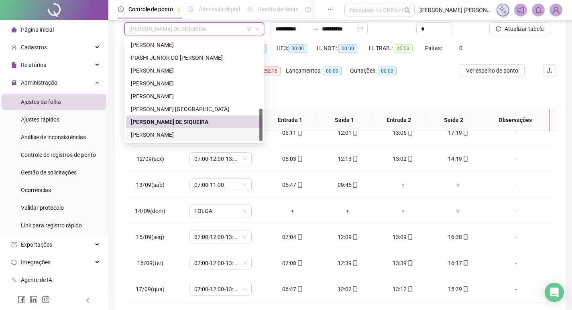
click at [227, 134] on div "[PERSON_NAME]" at bounding box center [194, 134] width 127 height 9
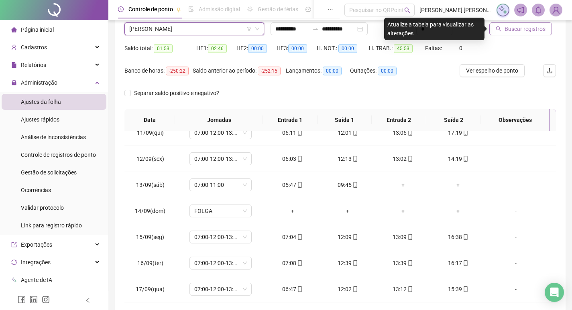
click at [532, 30] on span "Buscar registros" at bounding box center [524, 28] width 41 height 9
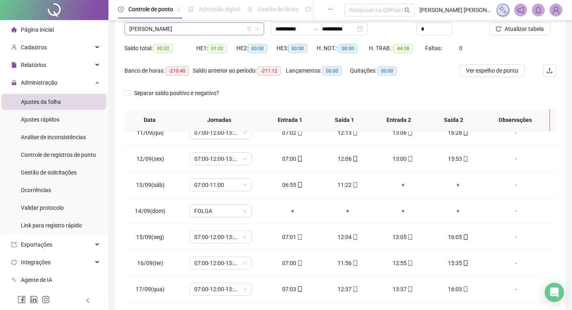
click at [212, 31] on span "[PERSON_NAME]" at bounding box center [194, 29] width 130 height 12
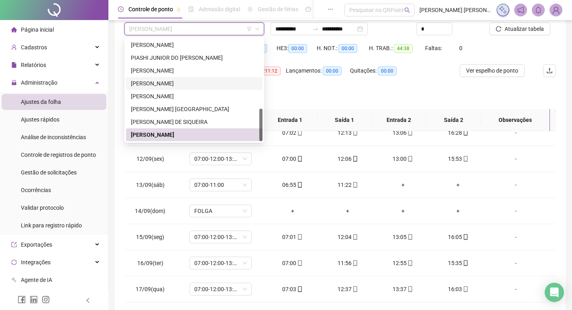
click at [197, 84] on div "[PERSON_NAME]" at bounding box center [194, 83] width 127 height 9
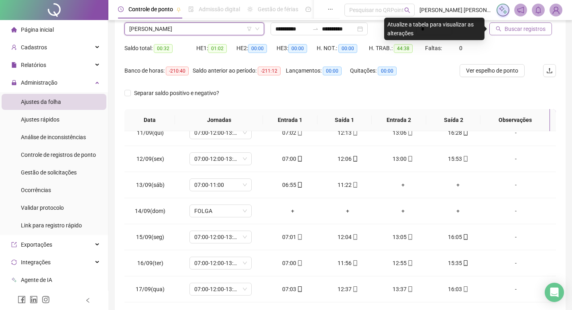
click at [505, 31] on span "Buscar registros" at bounding box center [524, 28] width 41 height 9
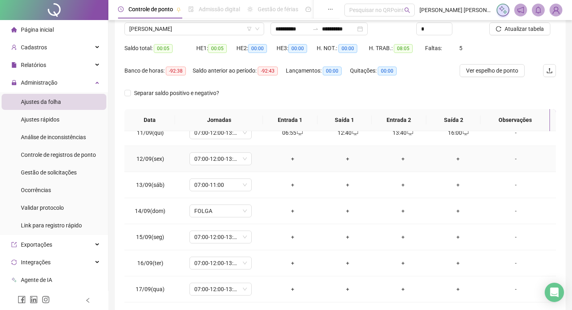
click at [290, 159] on div "+" at bounding box center [292, 159] width 43 height 9
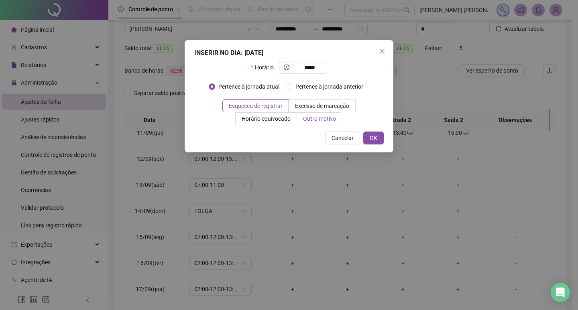
type input "*****"
click at [313, 120] on span "Outro motivo" at bounding box center [319, 119] width 33 height 6
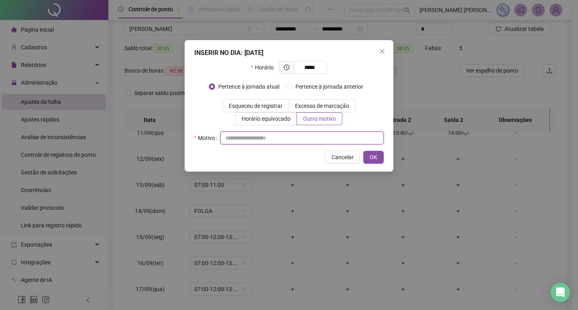
click at [308, 144] on div "Motivo" at bounding box center [288, 138] width 189 height 13
type input "*"
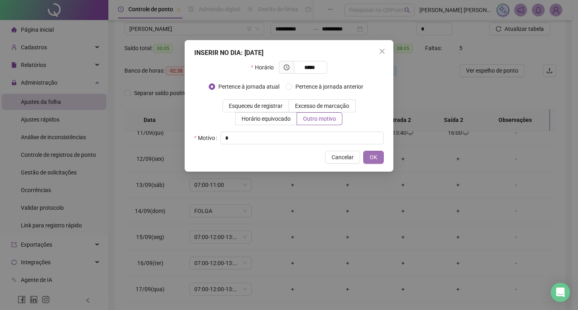
click at [374, 159] on span "OK" at bounding box center [374, 157] width 8 height 9
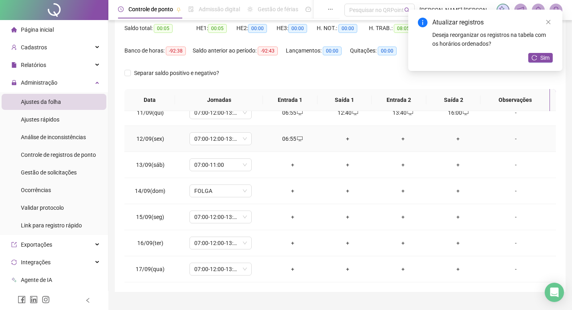
scroll to position [100, 0]
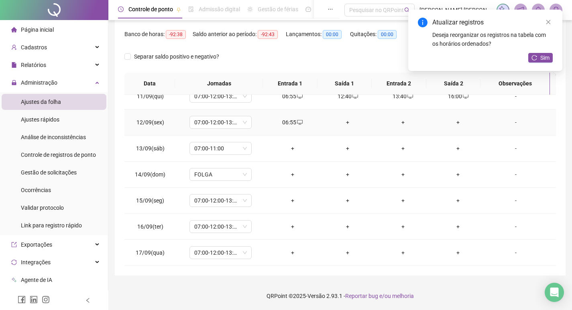
click at [342, 128] on td "+" at bounding box center [347, 123] width 55 height 26
click at [346, 123] on div "+" at bounding box center [347, 122] width 43 height 9
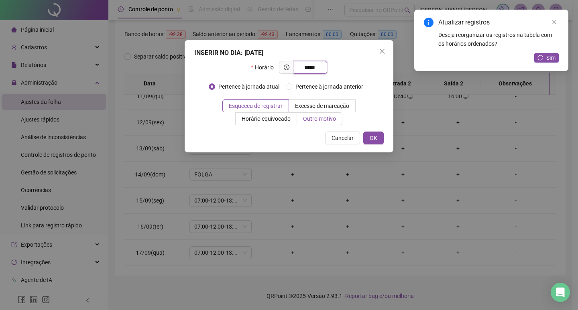
type input "*****"
click at [317, 120] on span "Outro motivo" at bounding box center [319, 119] width 33 height 6
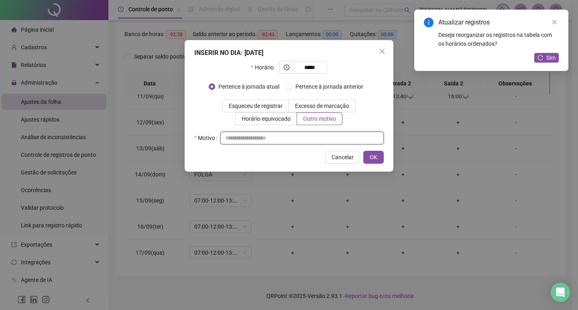
click at [318, 140] on input "text" at bounding box center [301, 138] width 163 height 13
type input "*"
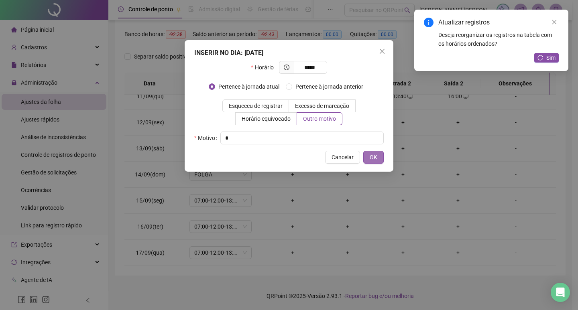
click at [366, 159] on button "OK" at bounding box center [373, 157] width 20 height 13
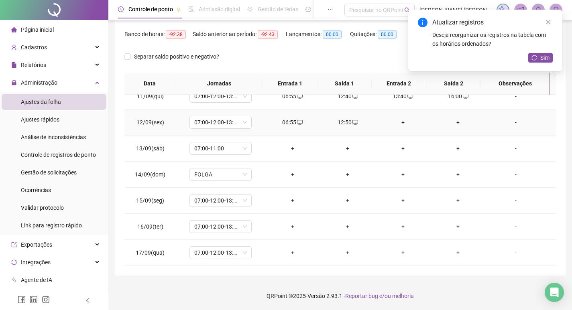
click at [398, 120] on div "+" at bounding box center [403, 122] width 43 height 9
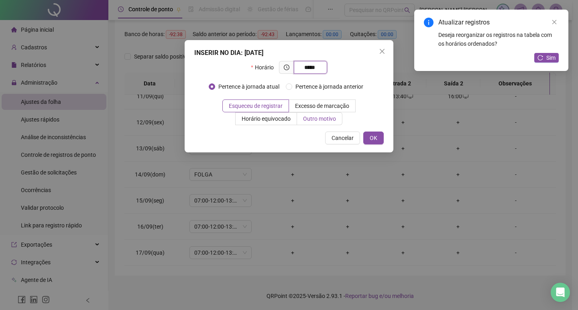
type input "*****"
click at [323, 117] on span "Outro motivo" at bounding box center [319, 119] width 33 height 6
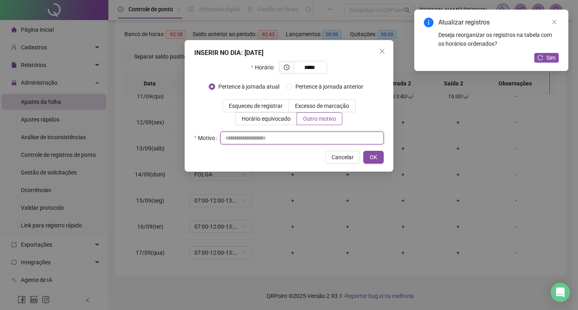
click at [327, 135] on input "text" at bounding box center [301, 138] width 163 height 13
type input "*"
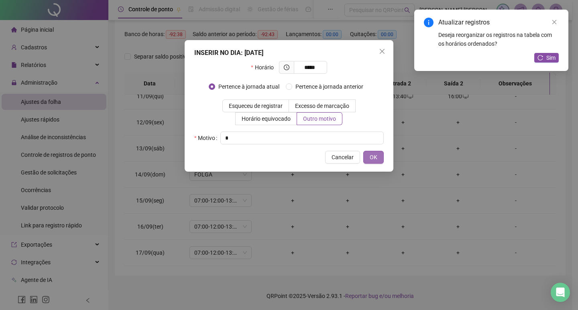
click at [368, 160] on button "OK" at bounding box center [373, 157] width 20 height 13
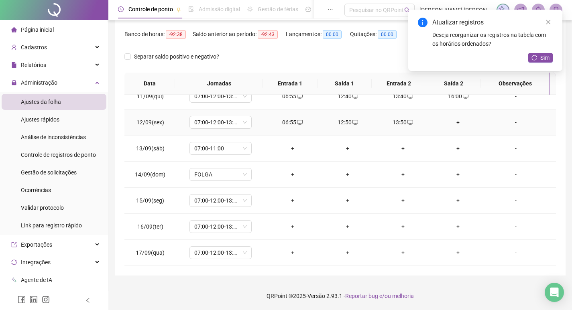
click at [452, 123] on div "+" at bounding box center [458, 122] width 43 height 9
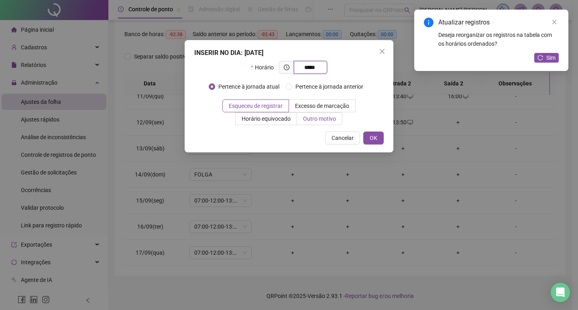
type input "*****"
click at [328, 120] on span "Outro motivo" at bounding box center [319, 119] width 33 height 6
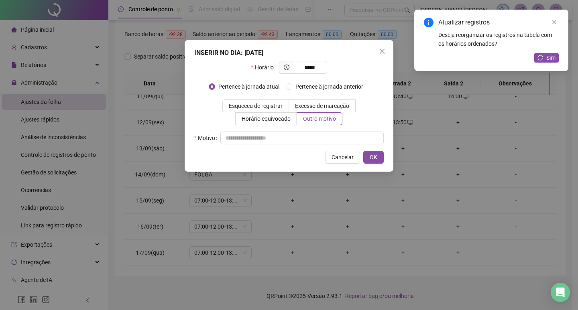
click at [332, 131] on div "Horário ***** Pertence à jornada atual [GEOGRAPHIC_DATA] à jornada anterior Esq…" at bounding box center [288, 102] width 189 height 83
click at [335, 136] on input "text" at bounding box center [301, 138] width 163 height 13
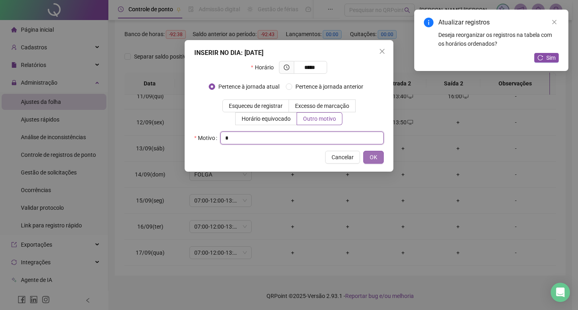
type input "*"
click at [373, 155] on span "OK" at bounding box center [374, 157] width 8 height 9
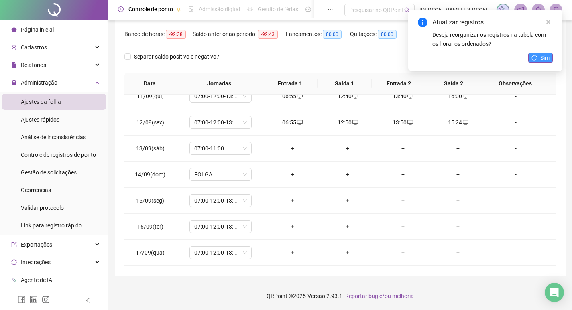
click at [539, 55] on button "Sim" at bounding box center [540, 58] width 24 height 10
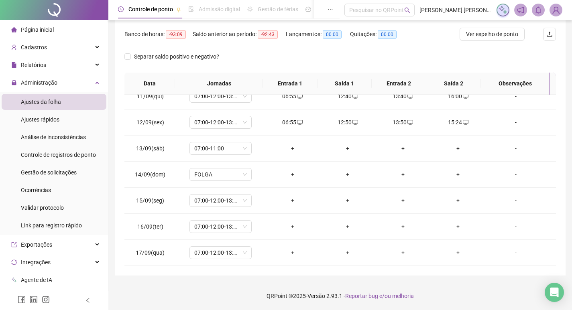
scroll to position [60, 0]
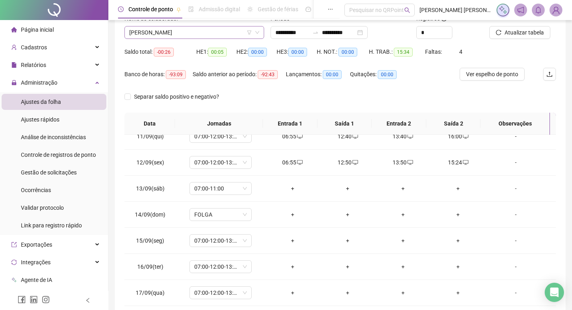
click at [187, 34] on span "[PERSON_NAME]" at bounding box center [194, 32] width 130 height 12
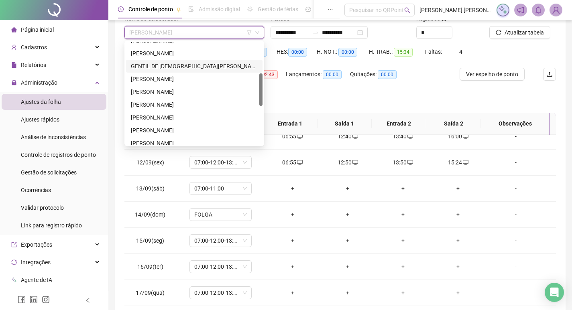
scroll to position [58, 0]
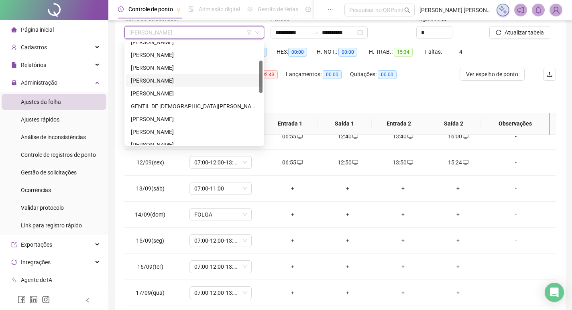
click at [204, 81] on div "[PERSON_NAME]" at bounding box center [194, 80] width 127 height 9
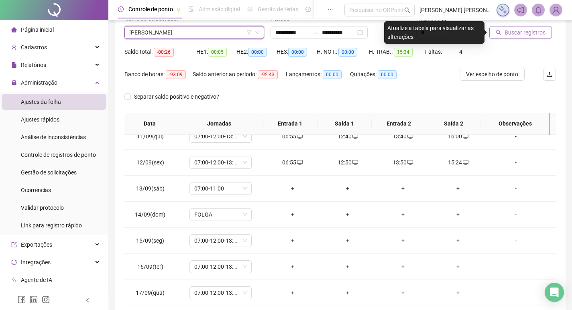
click at [524, 30] on span "Buscar registros" at bounding box center [524, 32] width 41 height 9
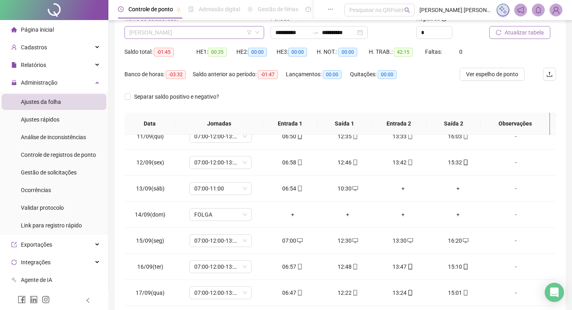
click at [197, 34] on span "[PERSON_NAME]" at bounding box center [194, 32] width 130 height 12
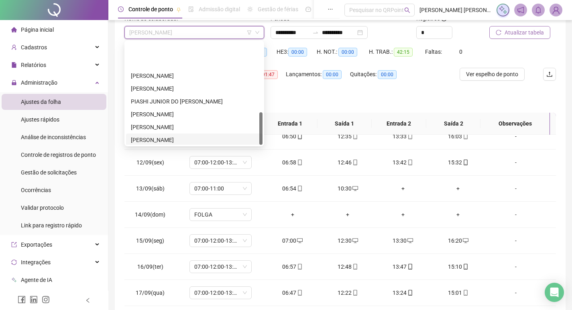
scroll to position [218, 0]
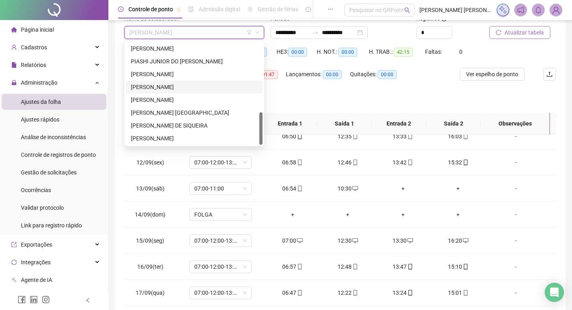
click at [199, 81] on div "[PERSON_NAME]" at bounding box center [194, 87] width 136 height 13
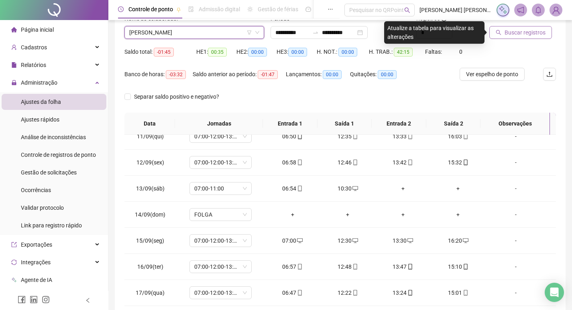
click at [542, 31] on span "Buscar registros" at bounding box center [524, 32] width 41 height 9
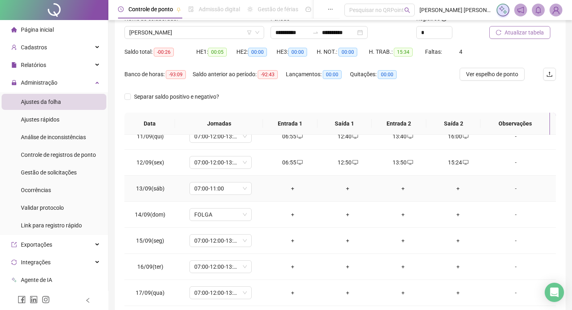
click at [287, 187] on div "+" at bounding box center [292, 188] width 43 height 9
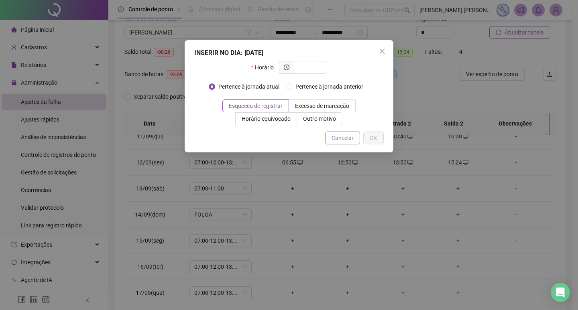
click at [338, 140] on span "Cancelar" at bounding box center [343, 138] width 22 height 9
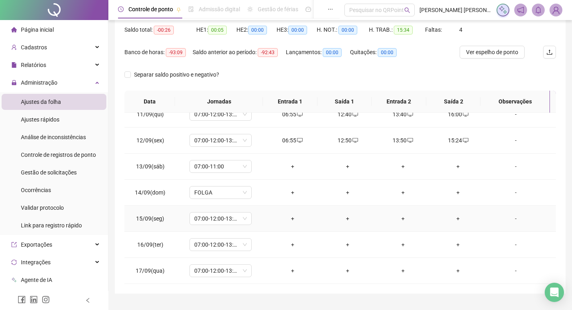
scroll to position [100, 0]
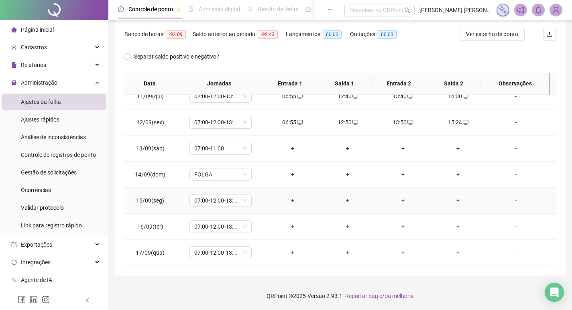
click at [294, 201] on div "+" at bounding box center [292, 200] width 43 height 9
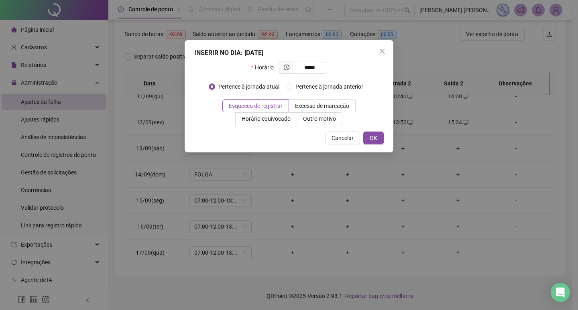
type input "*****"
click at [315, 126] on div "INSERIR NO DIA : [DATE] Horário ***** Pertence à jornada atual Pertence à jorna…" at bounding box center [289, 96] width 209 height 112
click at [311, 122] on span "Outro motivo" at bounding box center [319, 119] width 33 height 6
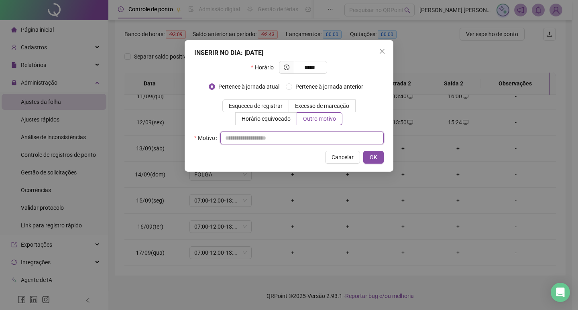
click at [305, 138] on input "text" at bounding box center [301, 138] width 163 height 13
type input "*"
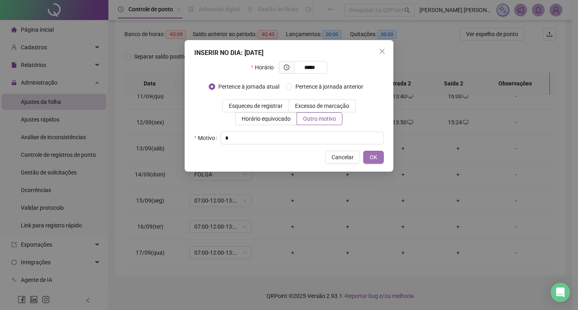
click at [374, 156] on span "OK" at bounding box center [374, 157] width 8 height 9
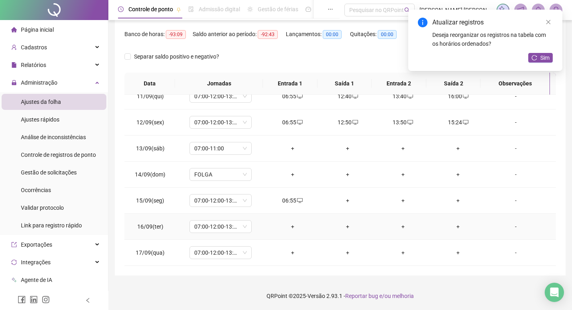
click at [344, 225] on div "+" at bounding box center [347, 226] width 43 height 9
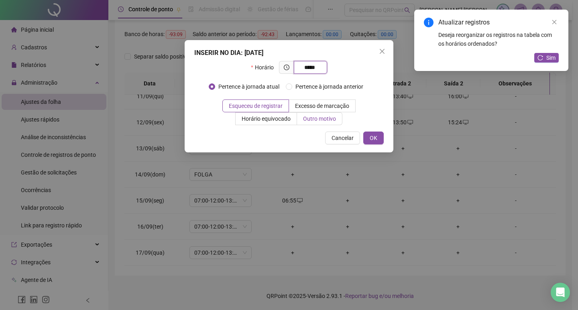
type input "*****"
click at [322, 118] on span "Outro motivo" at bounding box center [319, 119] width 33 height 6
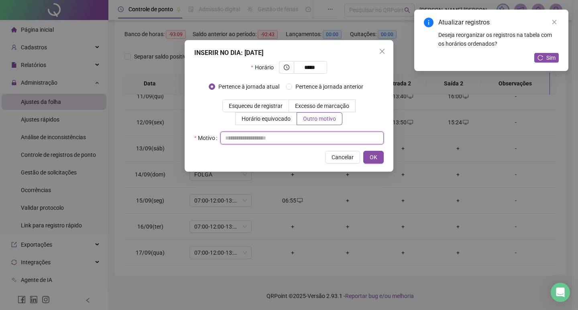
click at [322, 134] on input "text" at bounding box center [301, 138] width 163 height 13
type input "*"
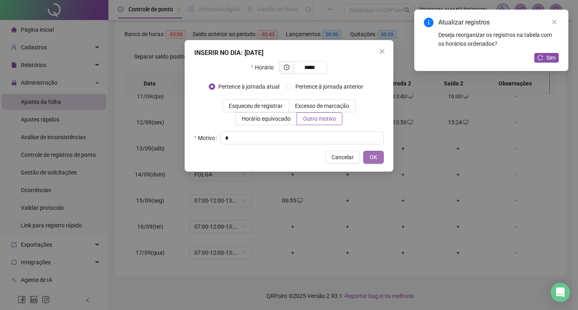
click at [373, 155] on span "OK" at bounding box center [374, 157] width 8 height 9
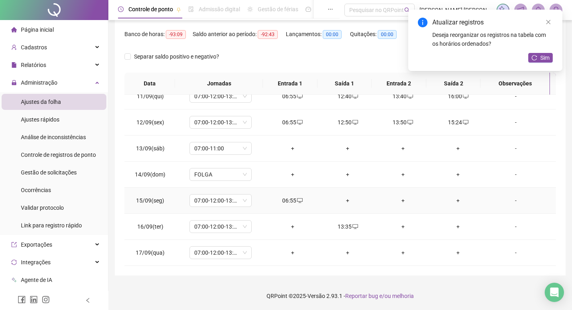
click at [348, 197] on div "+" at bounding box center [347, 200] width 43 height 9
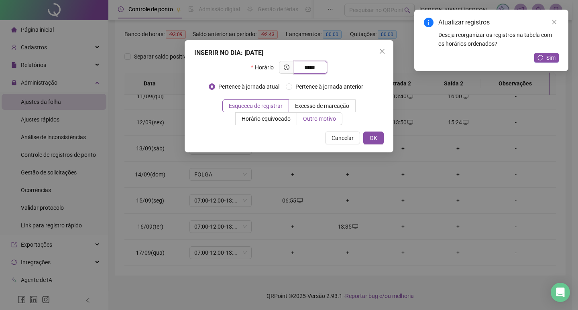
type input "*****"
click at [320, 120] on span "Outro motivo" at bounding box center [319, 119] width 33 height 6
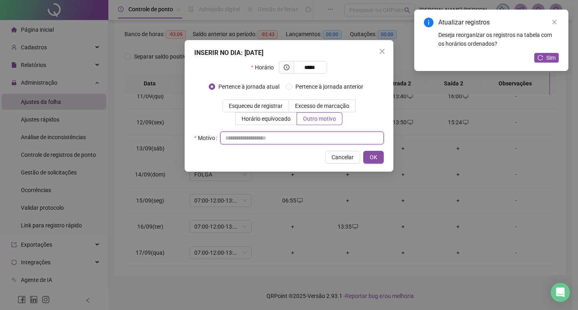
click at [319, 139] on input "text" at bounding box center [301, 138] width 163 height 13
type input "*"
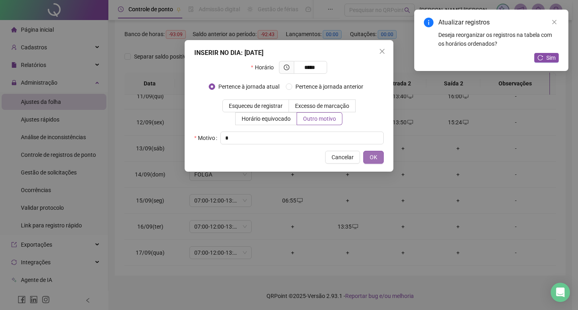
click at [367, 157] on button "OK" at bounding box center [373, 157] width 20 height 13
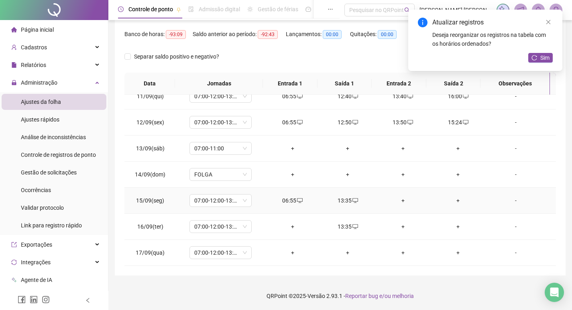
click at [399, 199] on div "+" at bounding box center [403, 200] width 43 height 9
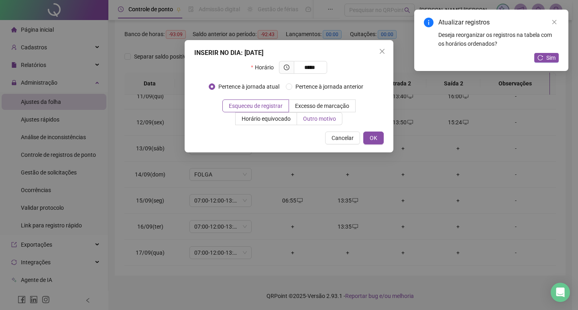
type input "*****"
click at [326, 116] on span "Outro motivo" at bounding box center [319, 119] width 33 height 6
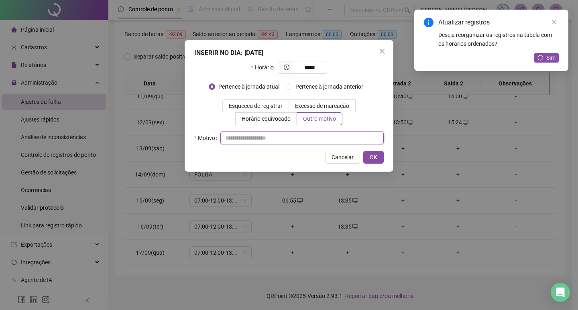
click at [327, 138] on input "text" at bounding box center [301, 138] width 163 height 13
type input "*"
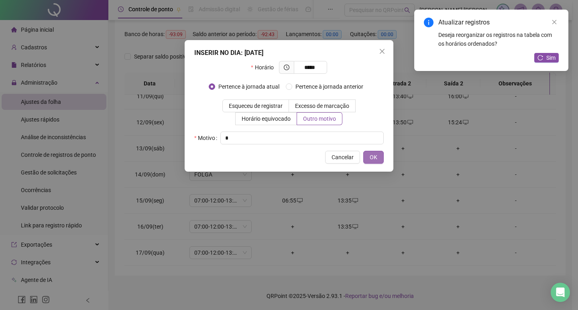
click at [368, 157] on button "OK" at bounding box center [373, 157] width 20 height 13
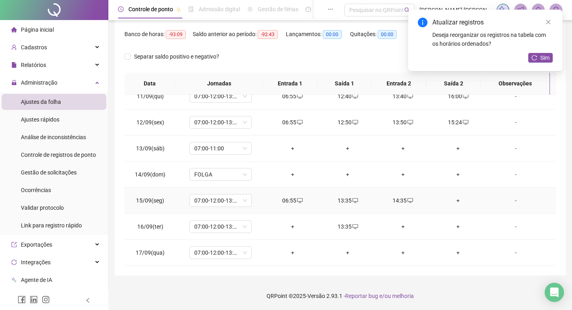
click at [456, 202] on div "+" at bounding box center [458, 200] width 43 height 9
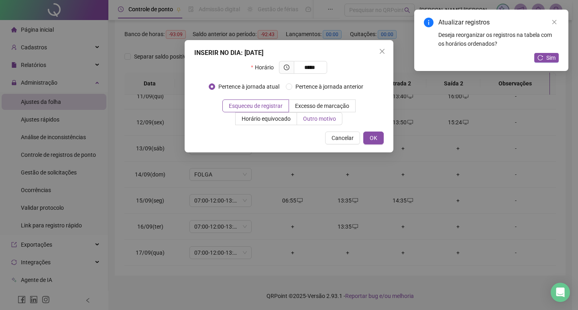
type input "*****"
click at [315, 118] on span "Outro motivo" at bounding box center [319, 119] width 33 height 6
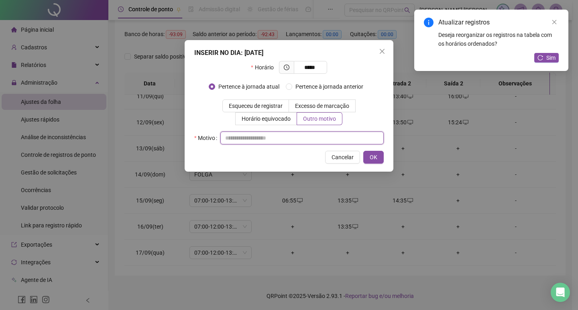
click at [324, 142] on input "text" at bounding box center [301, 138] width 163 height 13
type input "*"
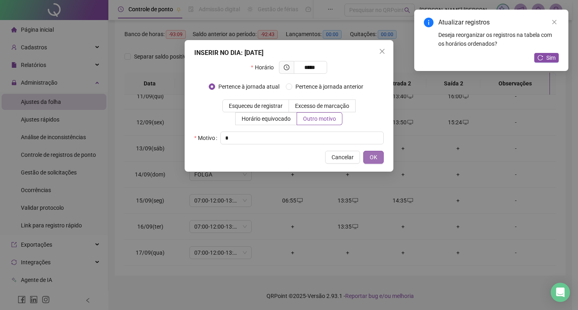
click at [380, 159] on button "OK" at bounding box center [373, 157] width 20 height 13
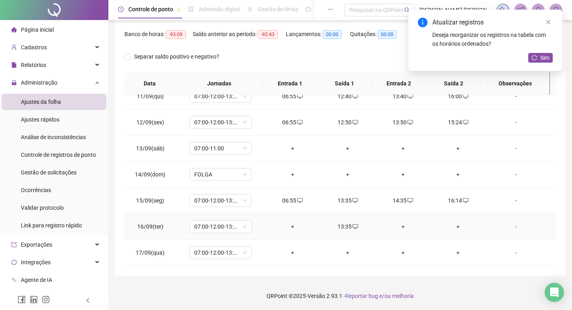
click at [287, 226] on div "+" at bounding box center [292, 226] width 43 height 9
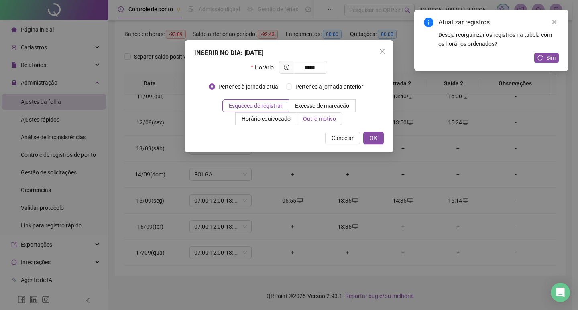
type input "*****"
click at [317, 124] on label "Outro motivo" at bounding box center [319, 118] width 45 height 13
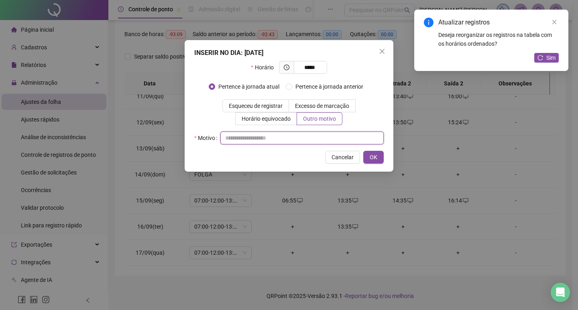
click at [318, 142] on input "text" at bounding box center [301, 138] width 163 height 13
type input "*"
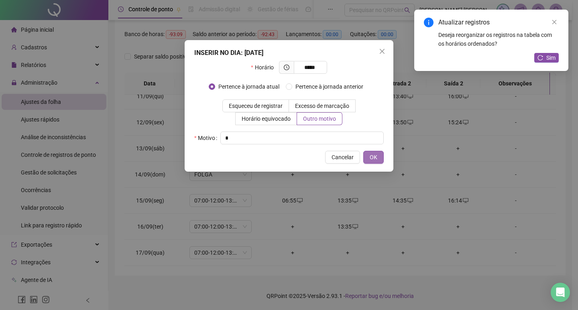
click at [372, 161] on span "OK" at bounding box center [374, 157] width 8 height 9
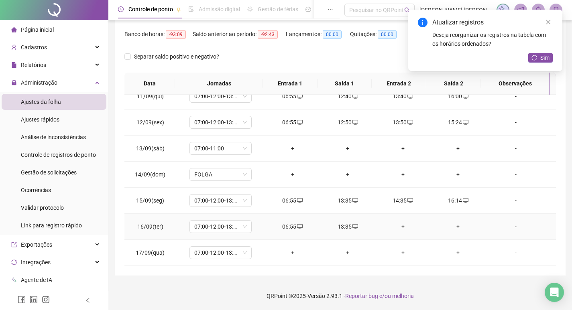
click at [352, 226] on icon "desktop" at bounding box center [355, 227] width 6 height 6
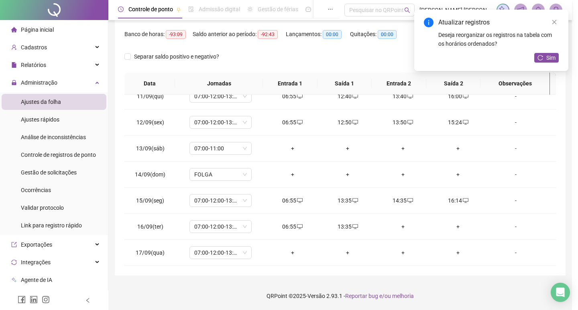
type input "**********"
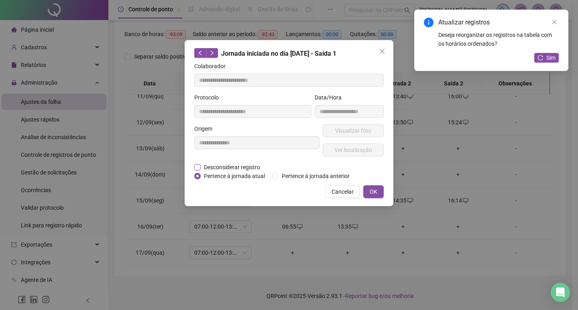
click at [243, 164] on span "Desconsiderar registro" at bounding box center [232, 167] width 63 height 9
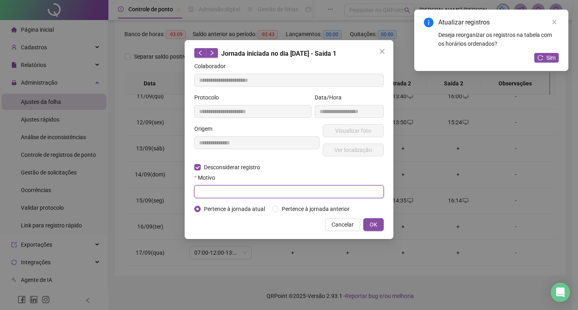
click at [270, 192] on input "text" at bounding box center [288, 191] width 189 height 13
type input "*"
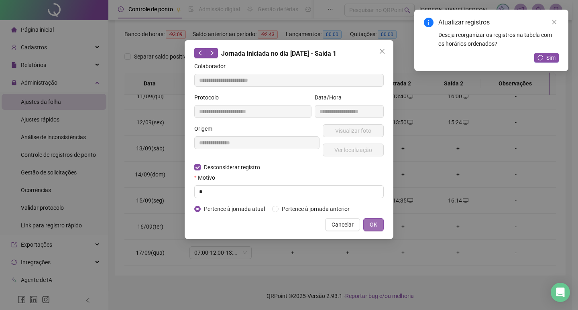
click at [372, 227] on span "OK" at bounding box center [374, 224] width 8 height 9
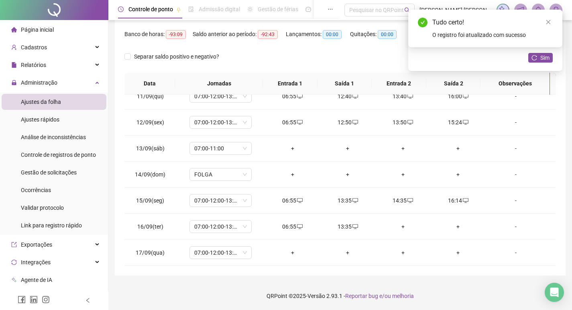
click at [539, 47] on div "Tudo certo! O registro foi atualizado com sucesso" at bounding box center [485, 29] width 154 height 38
click at [539, 54] on button "Sim" at bounding box center [540, 58] width 24 height 10
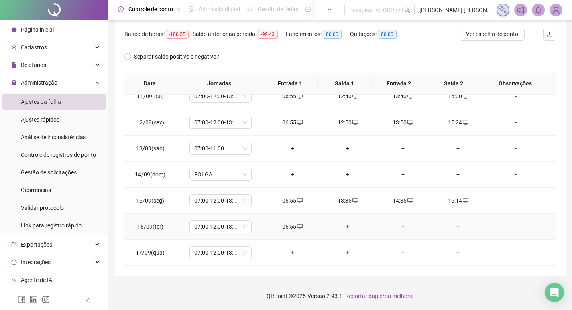
click at [344, 226] on div "+" at bounding box center [347, 226] width 43 height 9
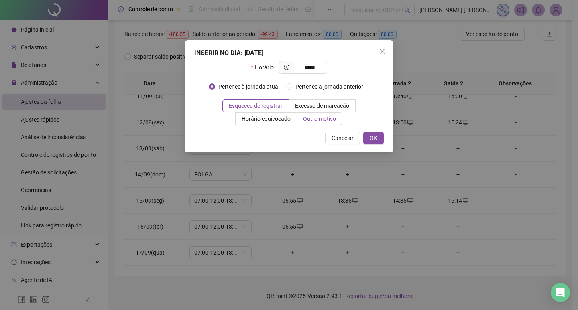
type input "*****"
click at [321, 118] on span "Outro motivo" at bounding box center [319, 119] width 33 height 6
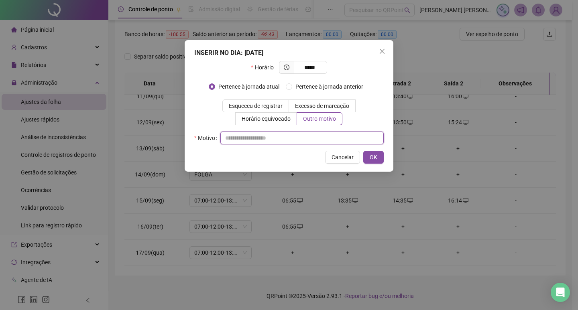
click at [325, 136] on input "text" at bounding box center [301, 138] width 163 height 13
type input "*"
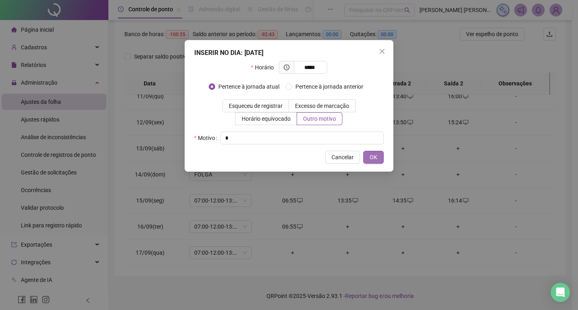
click at [381, 159] on button "OK" at bounding box center [373, 157] width 20 height 13
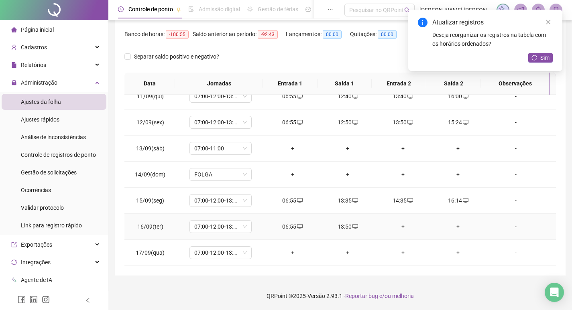
click at [399, 229] on div "+" at bounding box center [403, 226] width 43 height 9
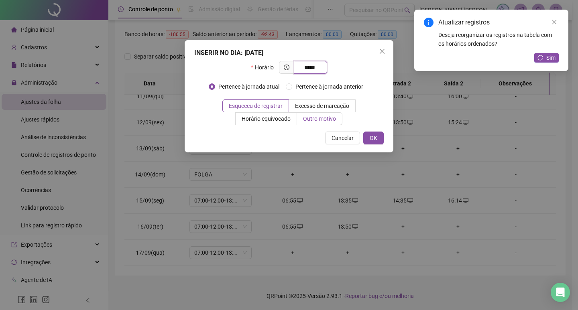
type input "*****"
click at [323, 119] on span "Outro motivo" at bounding box center [319, 119] width 33 height 6
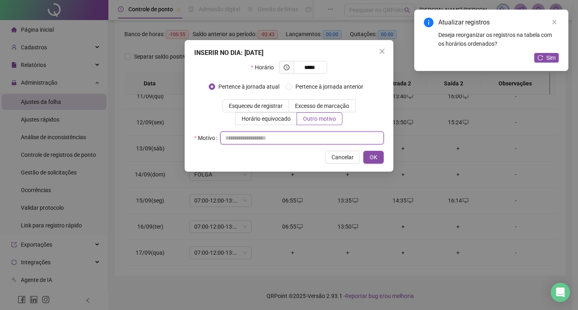
click at [325, 140] on input "text" at bounding box center [301, 138] width 163 height 13
type input "*"
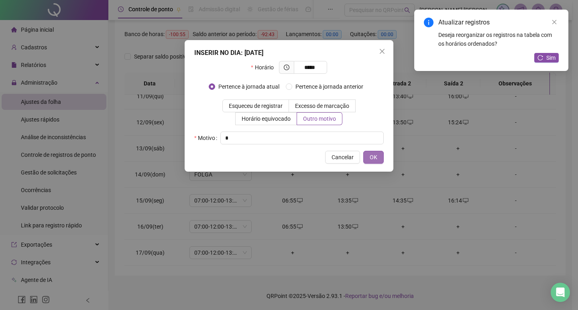
click at [375, 159] on span "OK" at bounding box center [374, 157] width 8 height 9
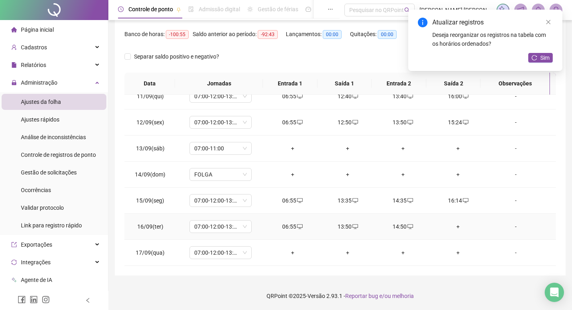
click at [449, 229] on div "+" at bounding box center [458, 226] width 43 height 9
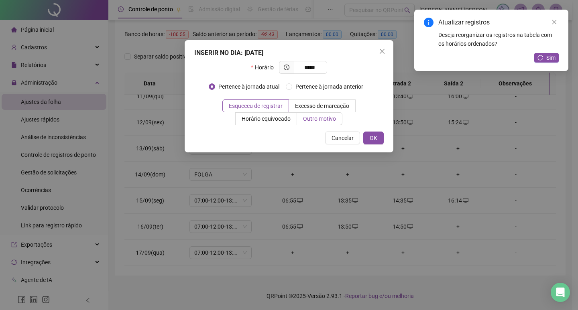
type input "*****"
click at [324, 121] on span "Outro motivo" at bounding box center [319, 119] width 33 height 6
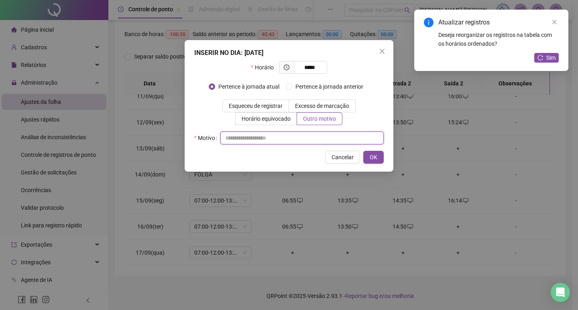
click at [325, 137] on input "text" at bounding box center [301, 138] width 163 height 13
type input "*"
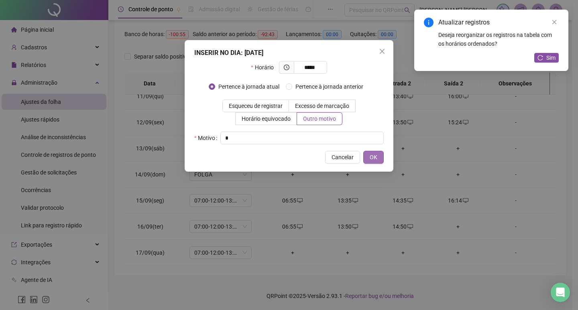
click at [374, 161] on span "OK" at bounding box center [374, 157] width 8 height 9
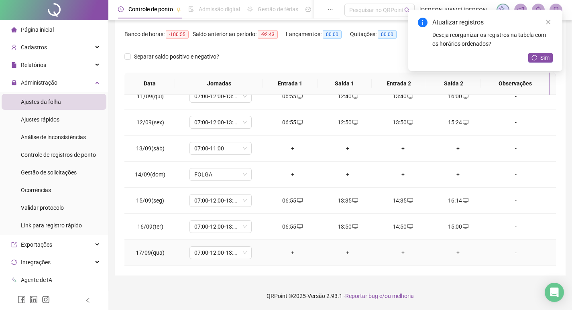
click at [291, 251] on div "+" at bounding box center [292, 252] width 43 height 9
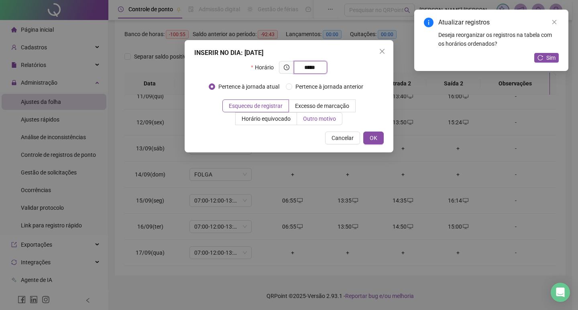
type input "*****"
click at [336, 118] on span "Outro motivo" at bounding box center [319, 119] width 33 height 6
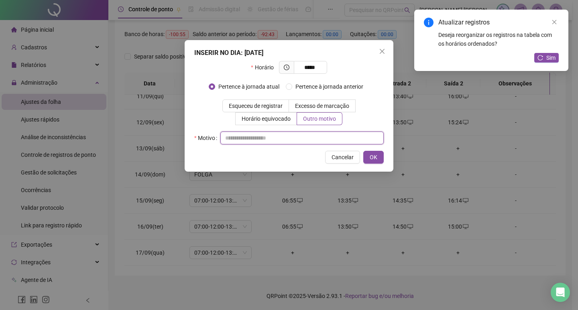
click at [335, 142] on input "text" at bounding box center [301, 138] width 163 height 13
type input "*"
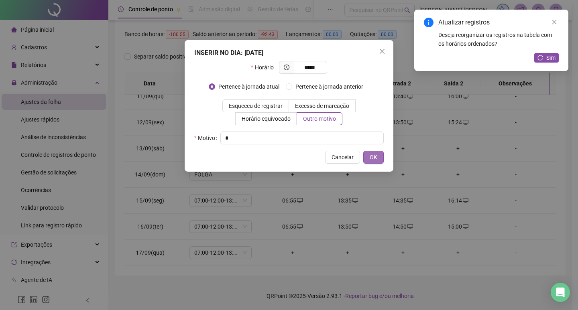
click at [374, 159] on span "OK" at bounding box center [374, 157] width 8 height 9
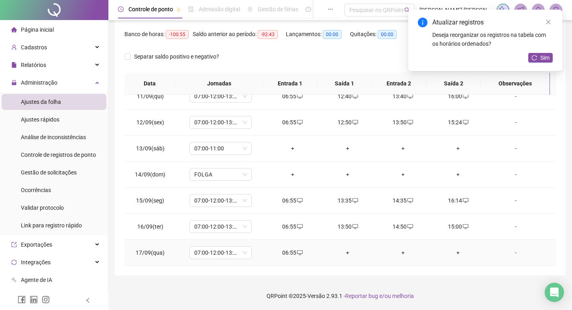
click at [346, 252] on div "+" at bounding box center [347, 252] width 43 height 9
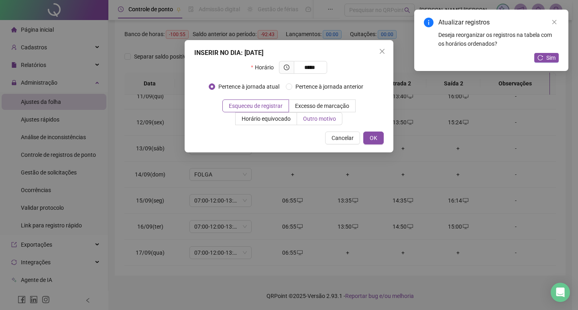
type input "*****"
click at [324, 119] on span "Outro motivo" at bounding box center [319, 119] width 33 height 6
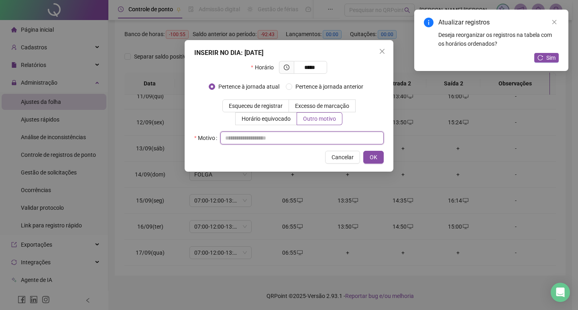
click at [321, 138] on input "text" at bounding box center [301, 138] width 163 height 13
type input "*"
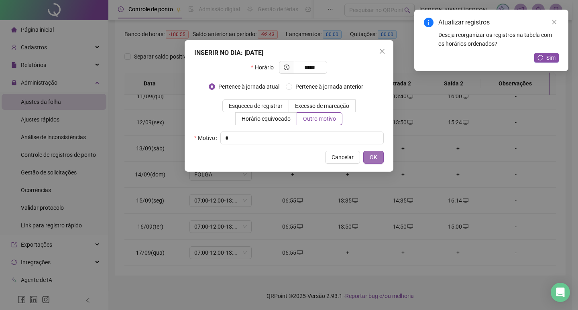
click at [367, 158] on button "OK" at bounding box center [373, 157] width 20 height 13
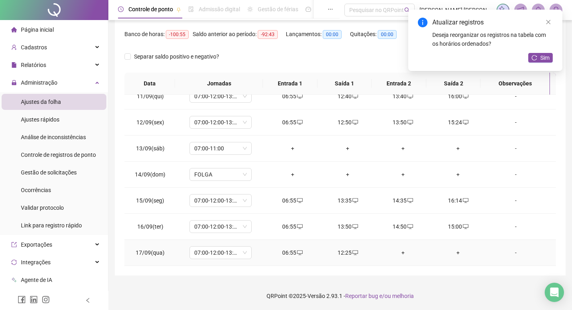
click at [394, 252] on div "+" at bounding box center [403, 252] width 43 height 9
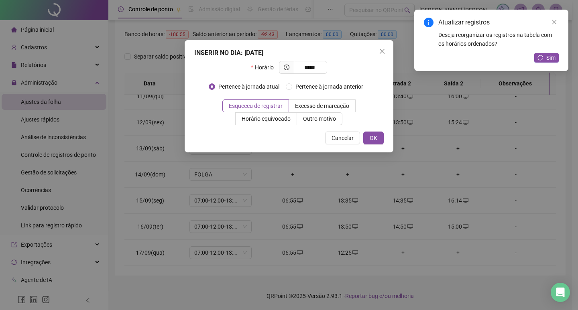
type input "*****"
click at [315, 130] on div "INSERIR NO DIA : [DATE] Horário ***** Pertence à jornada atual Pertence à jorna…" at bounding box center [289, 96] width 209 height 112
click at [316, 122] on span "Outro motivo" at bounding box center [319, 119] width 33 height 6
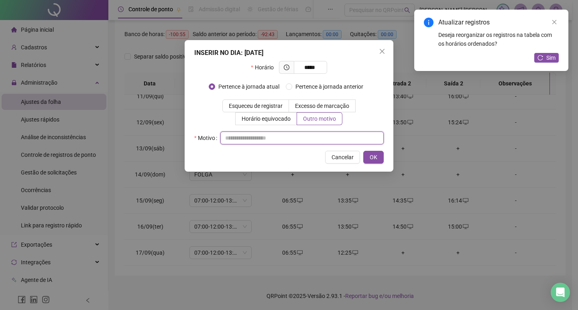
click at [315, 138] on input "text" at bounding box center [301, 138] width 163 height 13
type input "*"
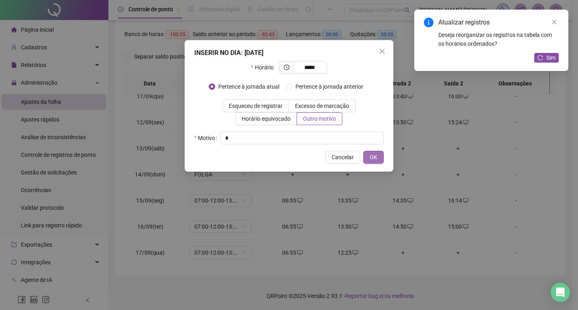
click at [380, 156] on button "OK" at bounding box center [373, 157] width 20 height 13
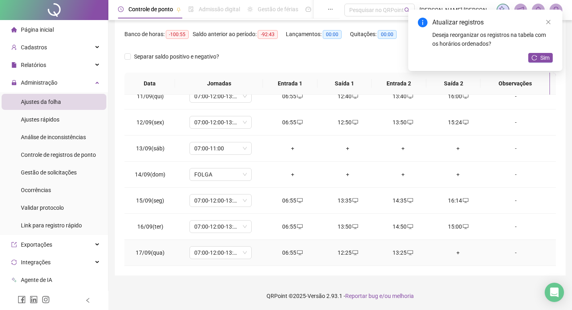
click at [454, 252] on div "+" at bounding box center [458, 252] width 43 height 9
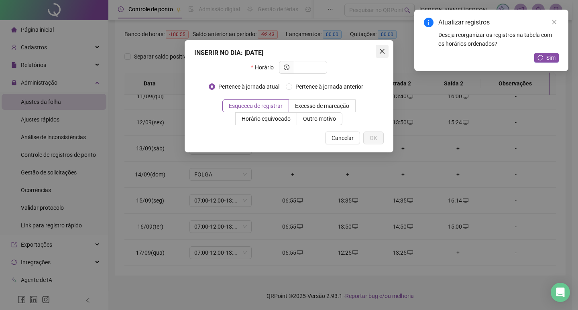
click at [382, 53] on icon "close" at bounding box center [382, 51] width 6 height 6
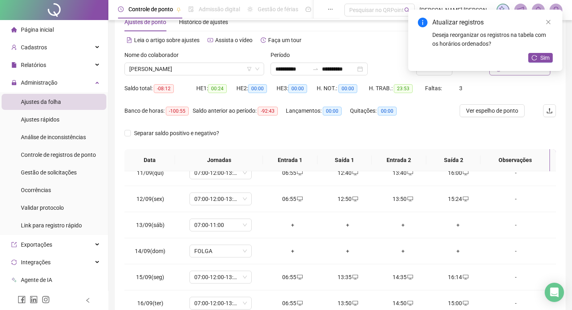
scroll to position [20, 0]
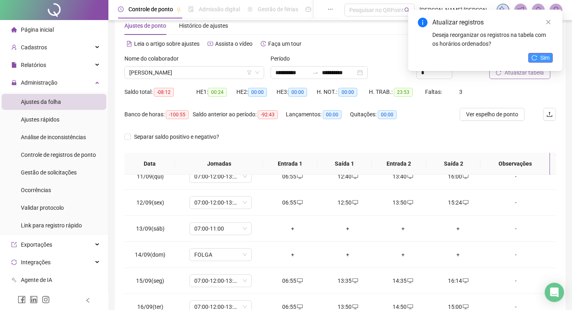
click at [544, 56] on span "Sim" at bounding box center [544, 57] width 9 height 9
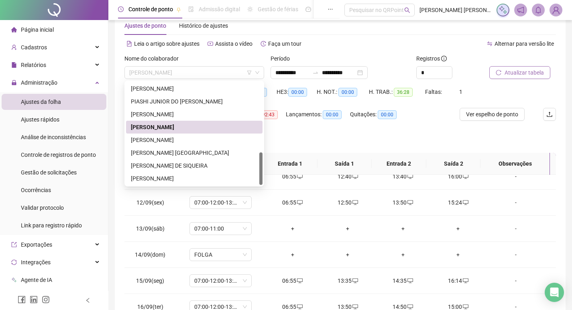
click at [193, 68] on span "[PERSON_NAME]" at bounding box center [194, 73] width 130 height 12
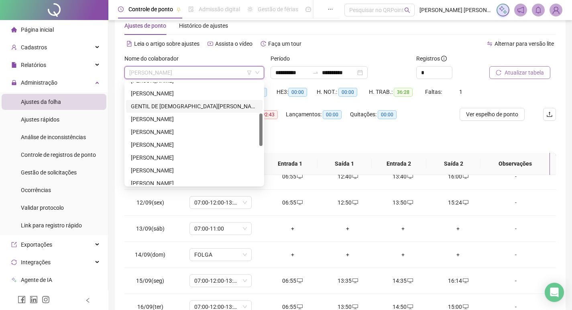
scroll to position [58, 0]
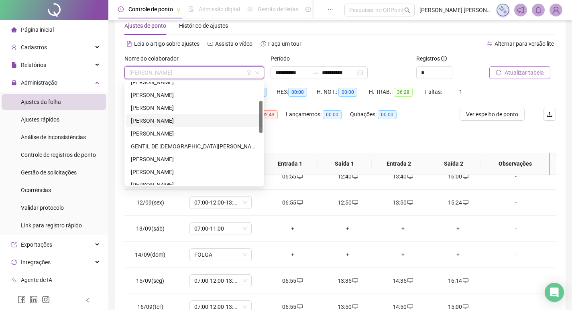
click at [185, 120] on div "[PERSON_NAME]" at bounding box center [194, 120] width 127 height 9
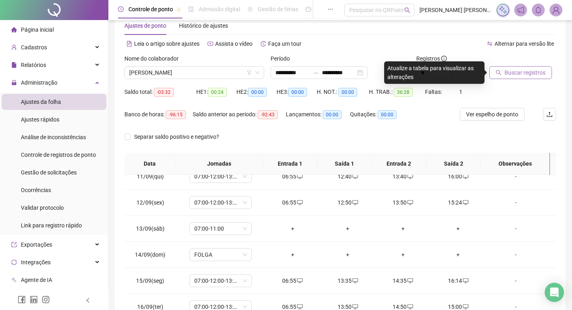
click at [520, 73] on span "Buscar registros" at bounding box center [524, 72] width 41 height 9
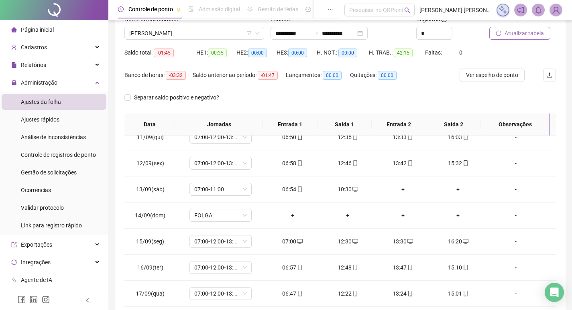
scroll to position [20, 0]
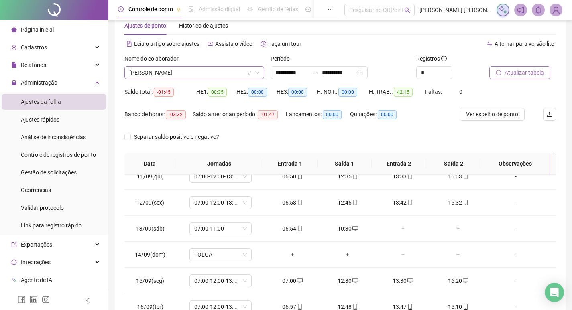
click at [160, 71] on span "[PERSON_NAME]" at bounding box center [194, 73] width 130 height 12
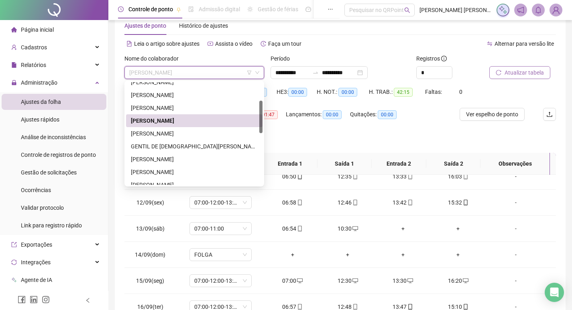
click at [318, 128] on div "Lançamentos: 00:00" at bounding box center [318, 119] width 64 height 22
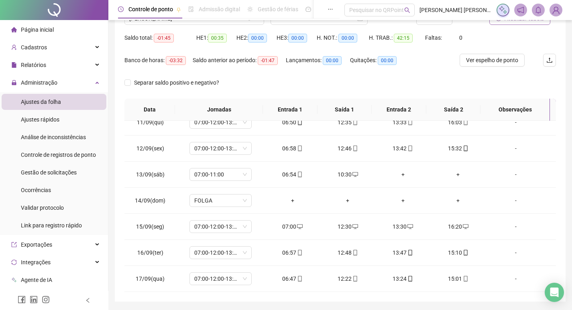
scroll to position [60, 0]
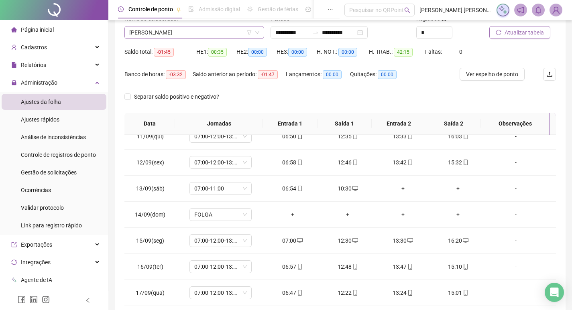
click at [205, 31] on span "[PERSON_NAME]" at bounding box center [194, 32] width 130 height 12
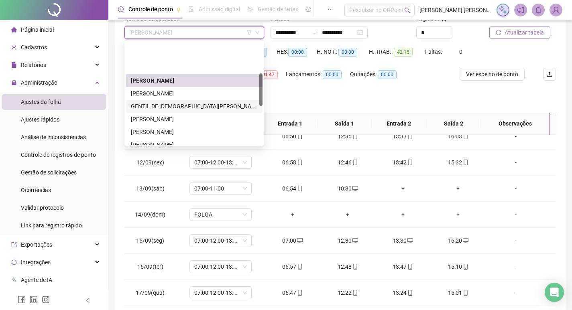
scroll to position [218, 0]
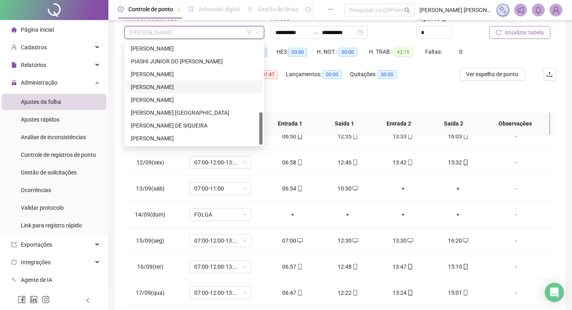
click at [168, 84] on div "[PERSON_NAME]" at bounding box center [194, 87] width 127 height 9
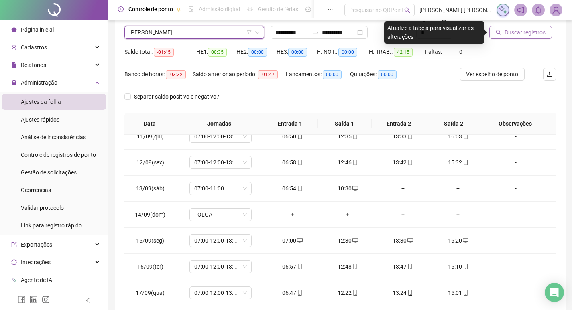
click at [529, 34] on span "Buscar registros" at bounding box center [524, 32] width 41 height 9
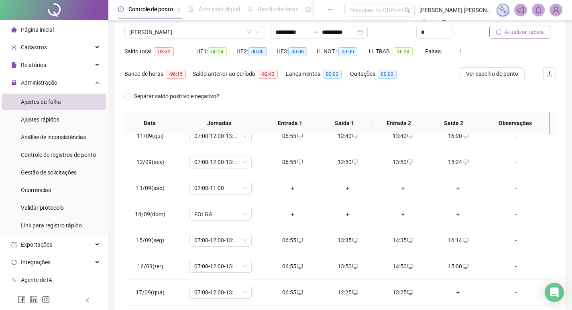
scroll to position [60, 0]
click at [508, 33] on span "Atualizar tabela" at bounding box center [523, 32] width 39 height 9
click at [201, 34] on span "[PERSON_NAME]" at bounding box center [194, 32] width 130 height 12
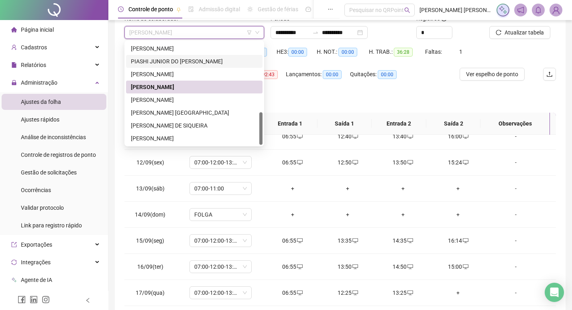
click at [186, 57] on div "PIASHI JUNIOR DO [PERSON_NAME]" at bounding box center [194, 61] width 127 height 9
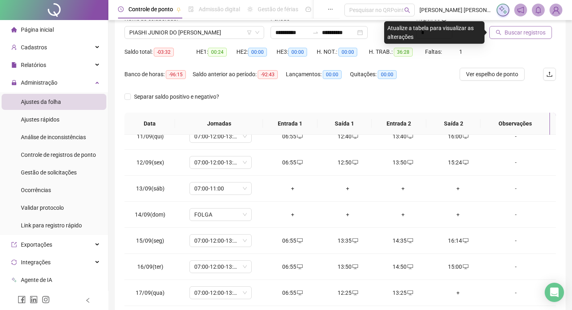
click at [503, 34] on button "Buscar registros" at bounding box center [520, 32] width 63 height 13
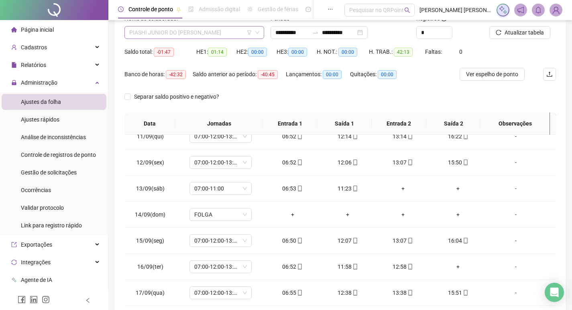
click at [152, 28] on span "PIASHI JUNIOR DO [PERSON_NAME]" at bounding box center [194, 32] width 130 height 12
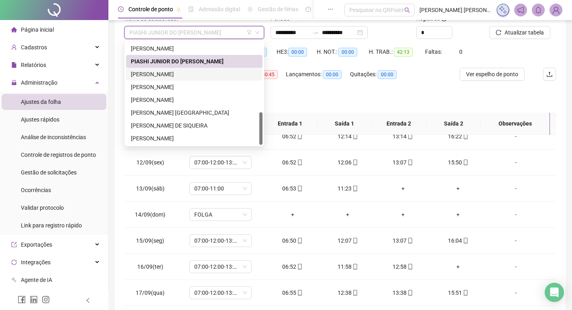
click at [164, 76] on div "[PERSON_NAME]" at bounding box center [194, 74] width 127 height 9
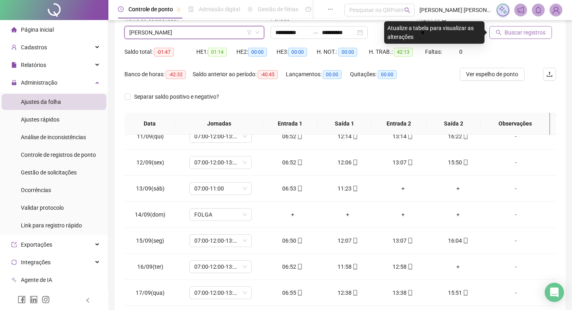
click at [511, 38] on button "Buscar registros" at bounding box center [520, 32] width 63 height 13
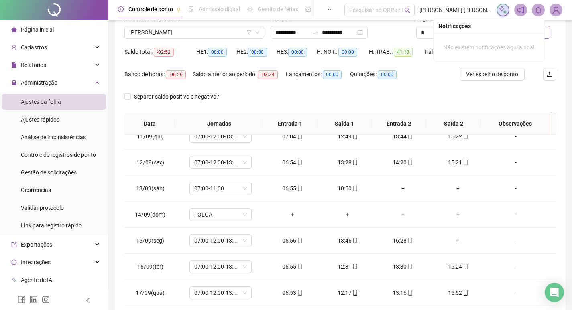
click at [528, 35] on div "Não existem notificações aqui ainda!" at bounding box center [488, 47] width 111 height 28
click at [556, 41] on div "Atualizar tabela" at bounding box center [522, 29] width 73 height 31
click at [541, 30] on span "Atualizar tabela" at bounding box center [523, 32] width 39 height 9
click at [204, 33] on span "[PERSON_NAME]" at bounding box center [194, 32] width 130 height 12
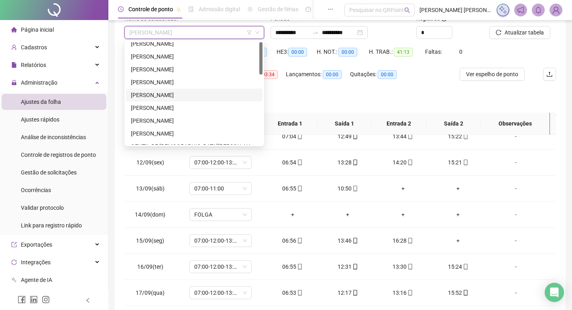
scroll to position [0, 0]
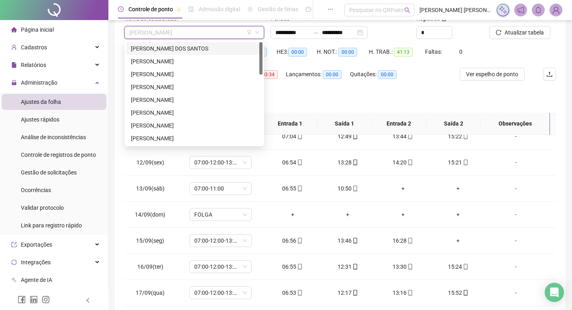
drag, startPoint x: 223, startPoint y: 44, endPoint x: 293, endPoint y: 44, distance: 70.2
click at [223, 44] on div "[PERSON_NAME] DOS SANTOS" at bounding box center [194, 48] width 127 height 9
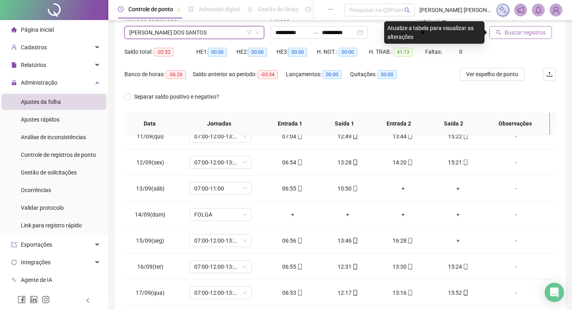
click at [513, 29] on span "Buscar registros" at bounding box center [524, 32] width 41 height 9
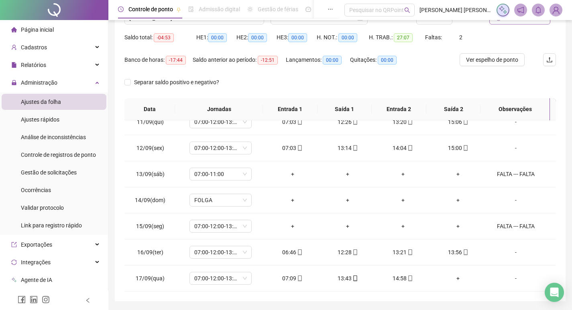
scroll to position [60, 0]
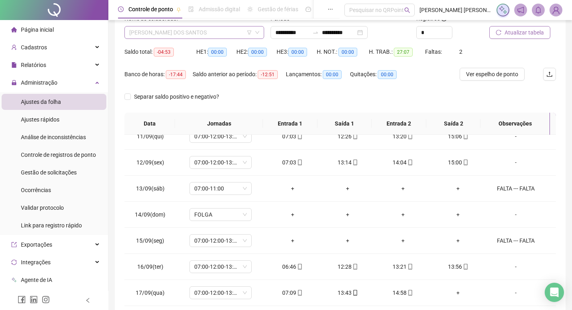
click at [181, 34] on span "[PERSON_NAME] DOS SANTOS" at bounding box center [194, 32] width 130 height 12
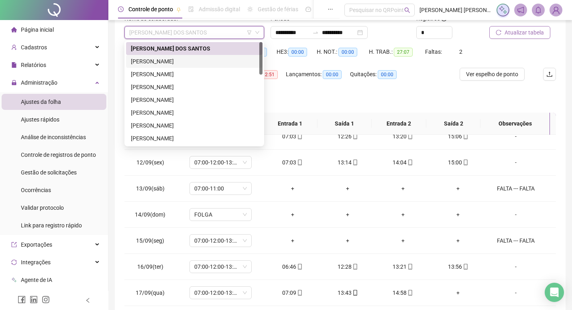
click at [177, 64] on div "[PERSON_NAME]" at bounding box center [194, 61] width 127 height 9
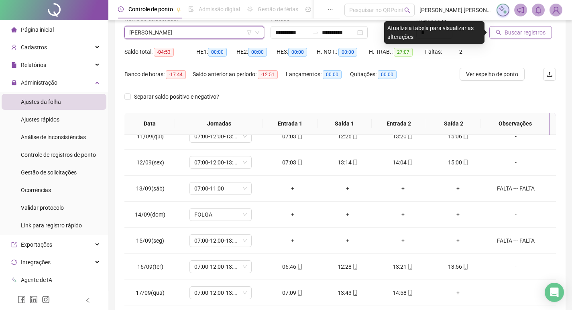
click at [522, 36] on span "Buscar registros" at bounding box center [524, 32] width 41 height 9
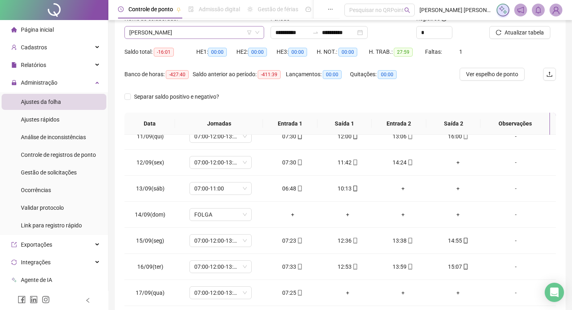
click at [196, 33] on span "[PERSON_NAME]" at bounding box center [194, 32] width 130 height 12
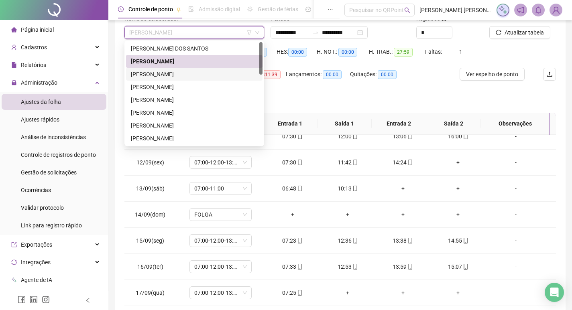
click at [173, 76] on div "[PERSON_NAME]" at bounding box center [194, 74] width 127 height 9
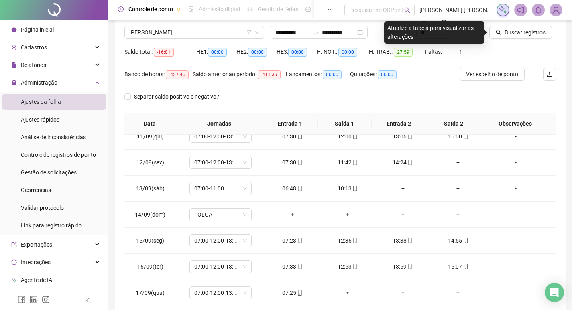
click at [523, 40] on div "Buscar registros" at bounding box center [522, 29] width 73 height 31
click at [511, 33] on span "Buscar registros" at bounding box center [524, 32] width 41 height 9
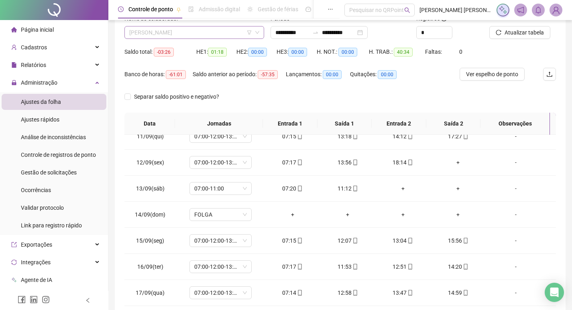
click at [181, 33] on span "[PERSON_NAME]" at bounding box center [194, 32] width 130 height 12
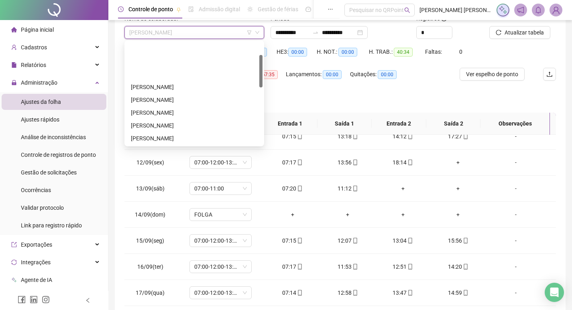
scroll to position [40, 0]
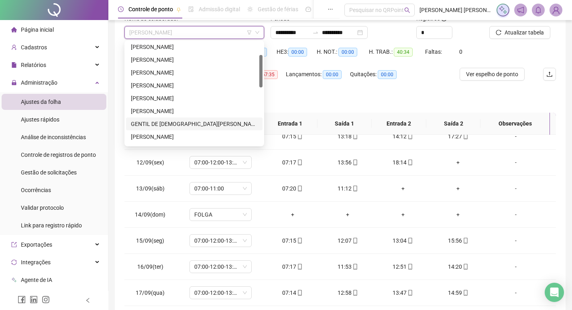
click at [167, 119] on div "GENTIL DE [DEMOGRAPHIC_DATA][PERSON_NAME]" at bounding box center [194, 124] width 136 height 13
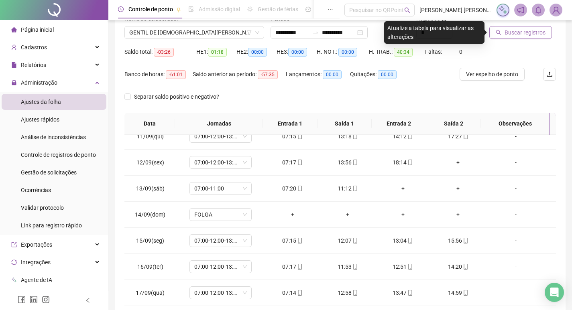
click at [519, 35] on span "Buscar registros" at bounding box center [524, 32] width 41 height 9
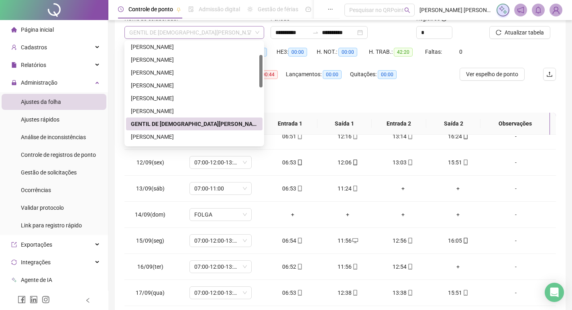
click at [179, 33] on span "GENTIL DE [DEMOGRAPHIC_DATA][PERSON_NAME]" at bounding box center [194, 32] width 130 height 12
click at [173, 133] on div "[PERSON_NAME]" at bounding box center [194, 136] width 127 height 9
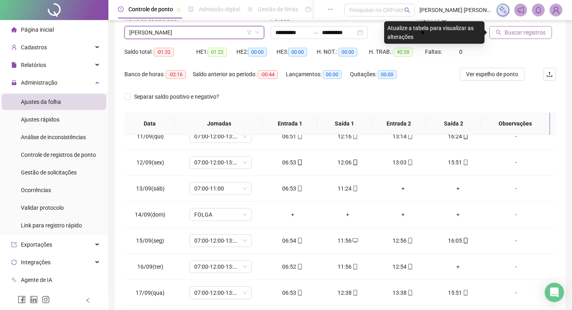
click at [525, 33] on span "Buscar registros" at bounding box center [524, 32] width 41 height 9
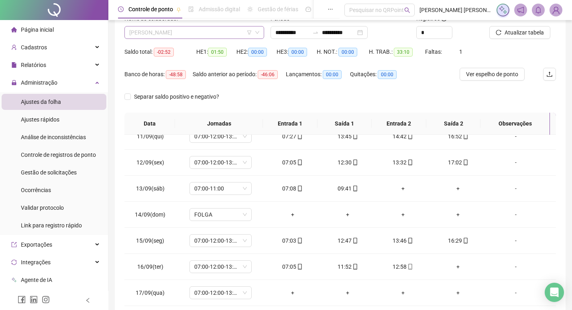
click at [196, 31] on span "[PERSON_NAME]" at bounding box center [194, 32] width 130 height 12
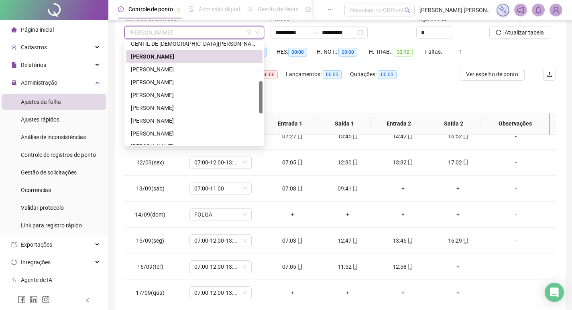
scroll to position [161, 0]
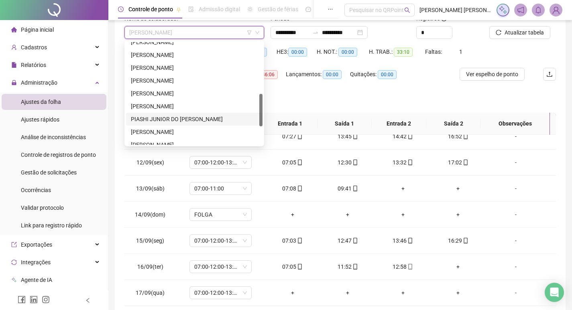
click at [193, 121] on div "PIASHI JUNIOR DO [PERSON_NAME]" at bounding box center [194, 119] width 127 height 9
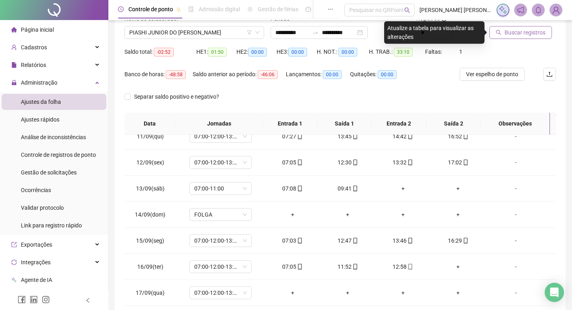
click at [536, 29] on span "Buscar registros" at bounding box center [524, 32] width 41 height 9
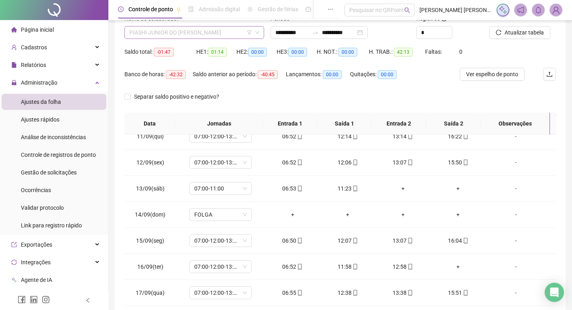
click at [222, 35] on span "PIASHI JUNIOR DO [PERSON_NAME]" at bounding box center [194, 32] width 130 height 12
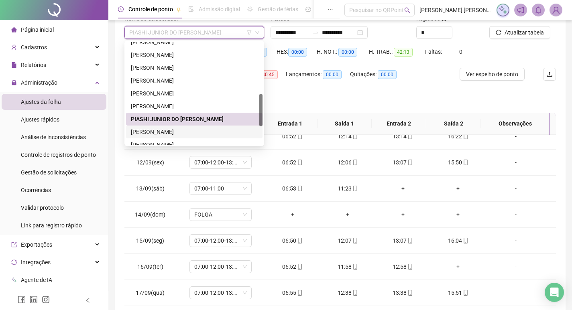
click at [187, 130] on div "[PERSON_NAME]" at bounding box center [194, 132] width 127 height 9
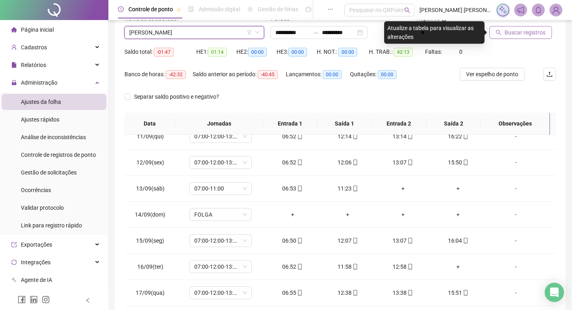
click at [528, 36] on span "Buscar registros" at bounding box center [524, 32] width 41 height 9
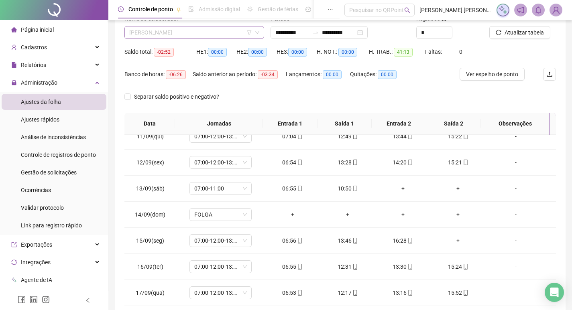
click at [170, 33] on span "[PERSON_NAME]" at bounding box center [194, 32] width 130 height 12
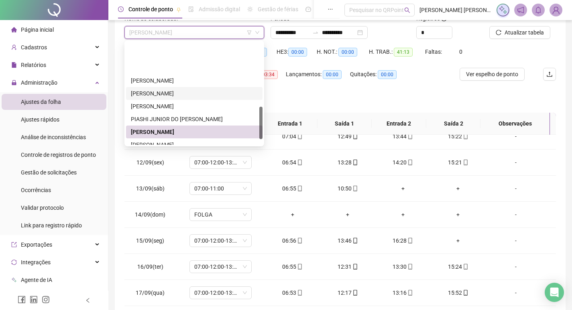
scroll to position [218, 0]
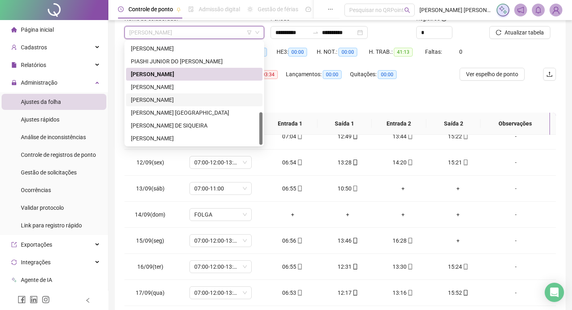
click at [185, 100] on div "[PERSON_NAME]" at bounding box center [194, 100] width 127 height 9
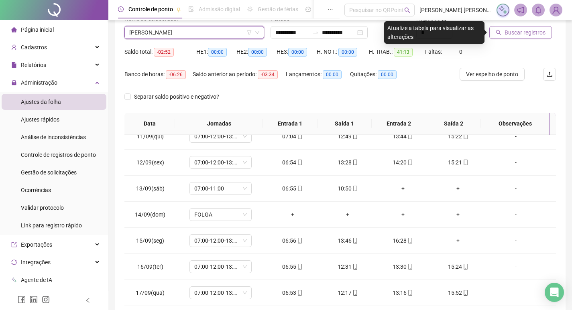
click at [533, 34] on span "Buscar registros" at bounding box center [524, 32] width 41 height 9
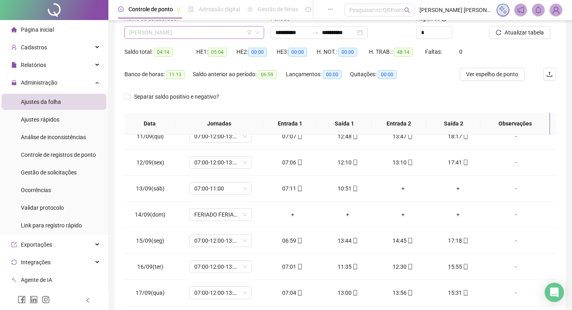
click at [197, 31] on span "[PERSON_NAME]" at bounding box center [194, 32] width 130 height 12
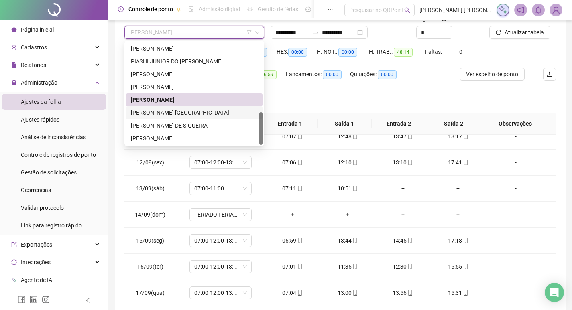
click at [213, 113] on div "[PERSON_NAME] [GEOGRAPHIC_DATA]" at bounding box center [194, 112] width 127 height 9
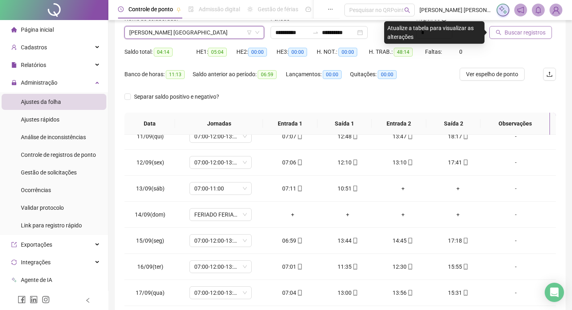
click at [513, 37] on button "Buscar registros" at bounding box center [520, 32] width 63 height 13
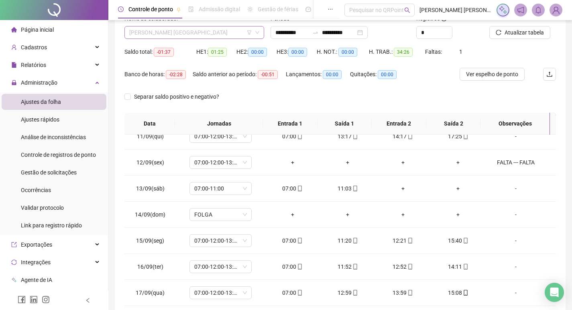
click at [166, 33] on span "[PERSON_NAME] [GEOGRAPHIC_DATA]" at bounding box center [194, 32] width 130 height 12
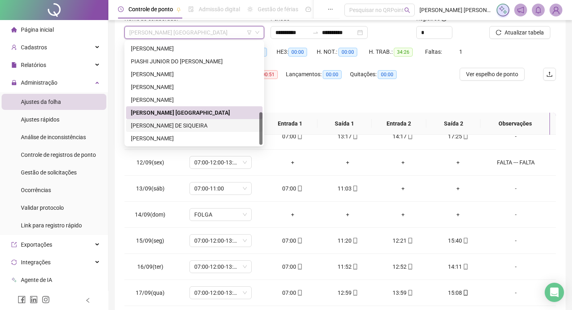
click at [195, 124] on div "[PERSON_NAME] DE SIQUEIRA" at bounding box center [194, 125] width 127 height 9
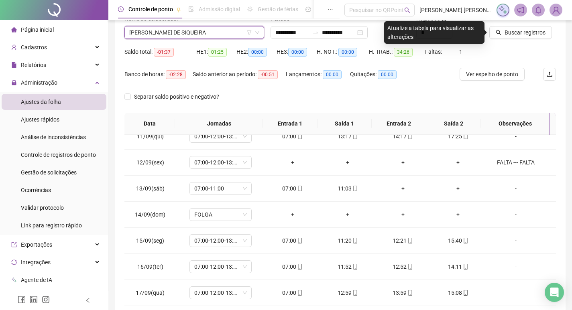
click at [501, 42] on div "Buscar registros" at bounding box center [522, 29] width 73 height 31
click at [502, 34] on button "Buscar registros" at bounding box center [520, 32] width 63 height 13
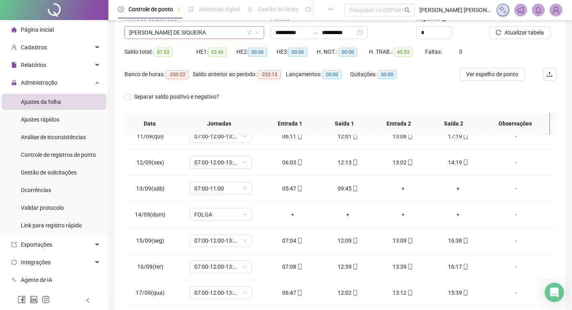
click at [186, 33] on span "[PERSON_NAME] DE SIQUEIRA" at bounding box center [194, 32] width 130 height 12
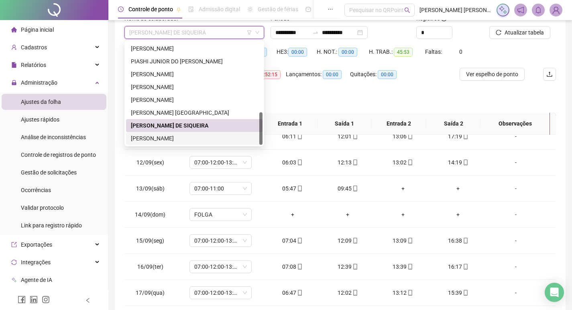
click at [209, 133] on div "[PERSON_NAME]" at bounding box center [194, 138] width 136 height 13
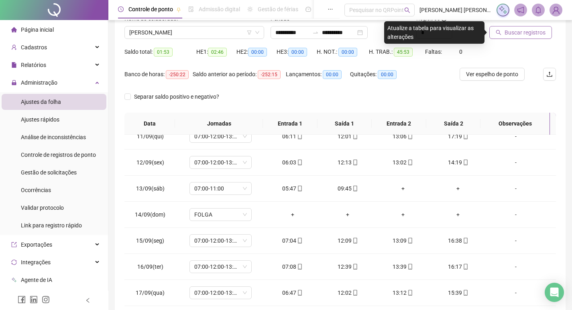
click at [528, 34] on span "Buscar registros" at bounding box center [524, 32] width 41 height 9
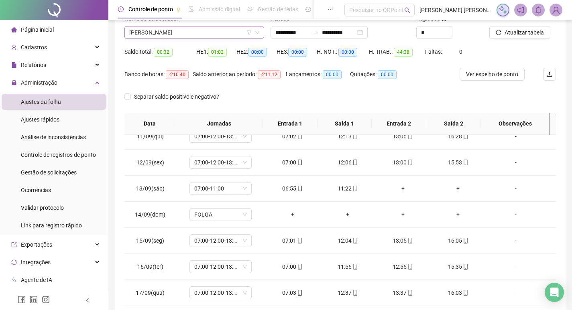
click at [179, 33] on span "[PERSON_NAME]" at bounding box center [194, 32] width 130 height 12
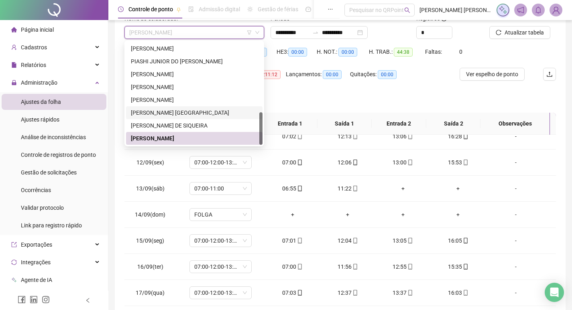
drag, startPoint x: 191, startPoint y: 107, endPoint x: 195, endPoint y: 103, distance: 6.2
click at [191, 107] on div "[PERSON_NAME] [GEOGRAPHIC_DATA]" at bounding box center [194, 112] width 136 height 13
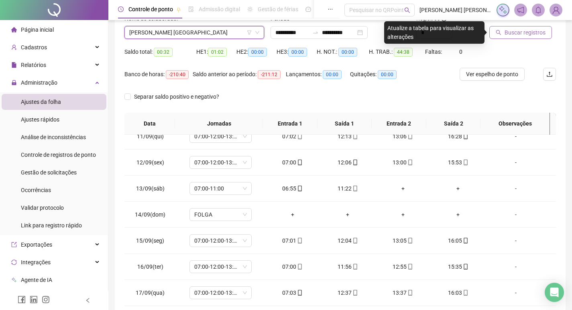
click at [536, 28] on button "Buscar registros" at bounding box center [520, 32] width 63 height 13
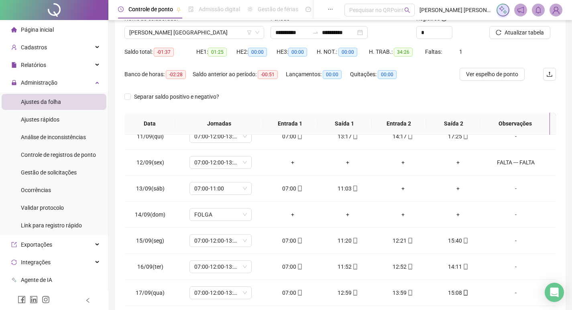
click at [68, 30] on li "Página inicial" at bounding box center [54, 30] width 105 height 16
